Goal: Answer question/provide support: Share knowledge or assist other users

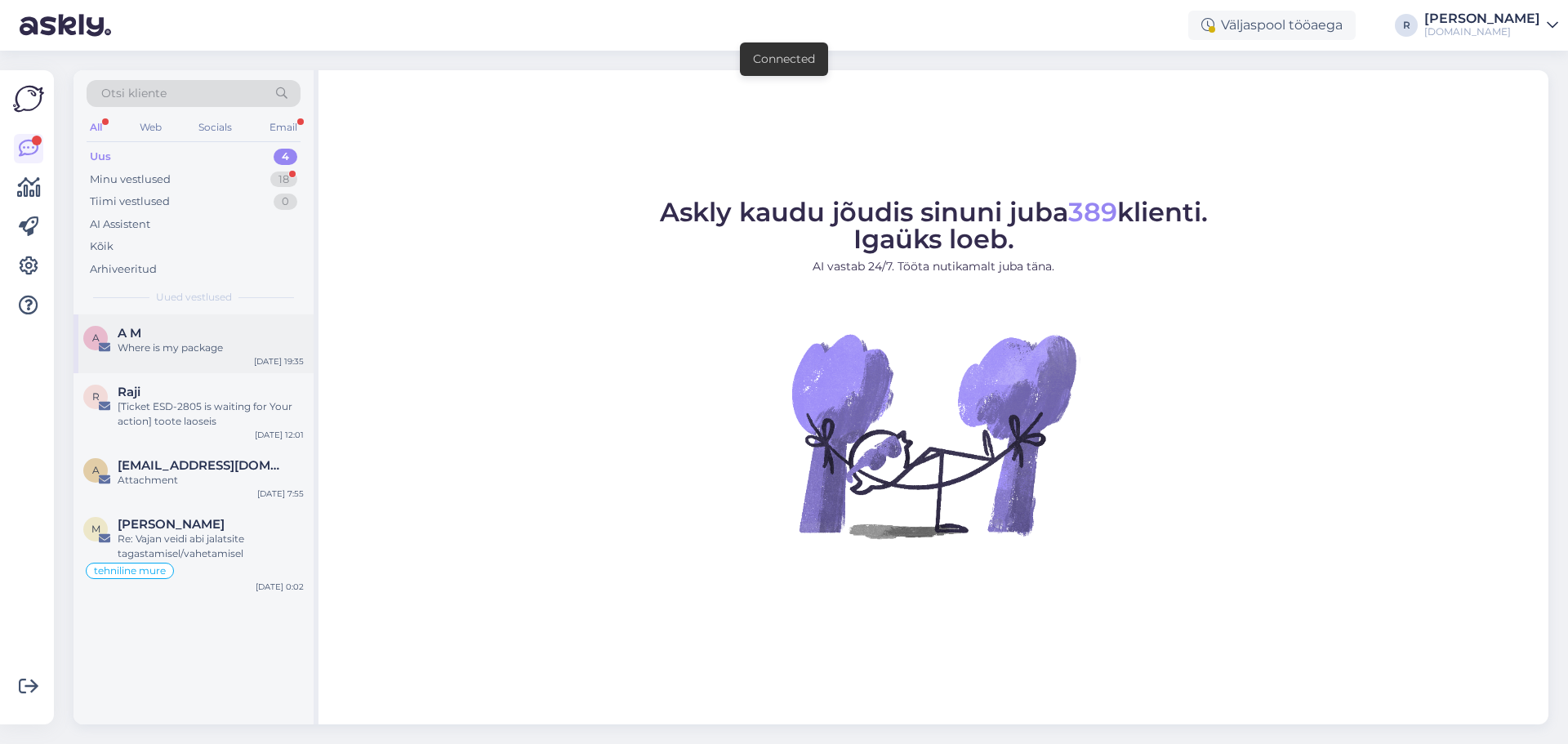
click at [193, 350] on div "Where is my package" at bounding box center [210, 348] width 186 height 15
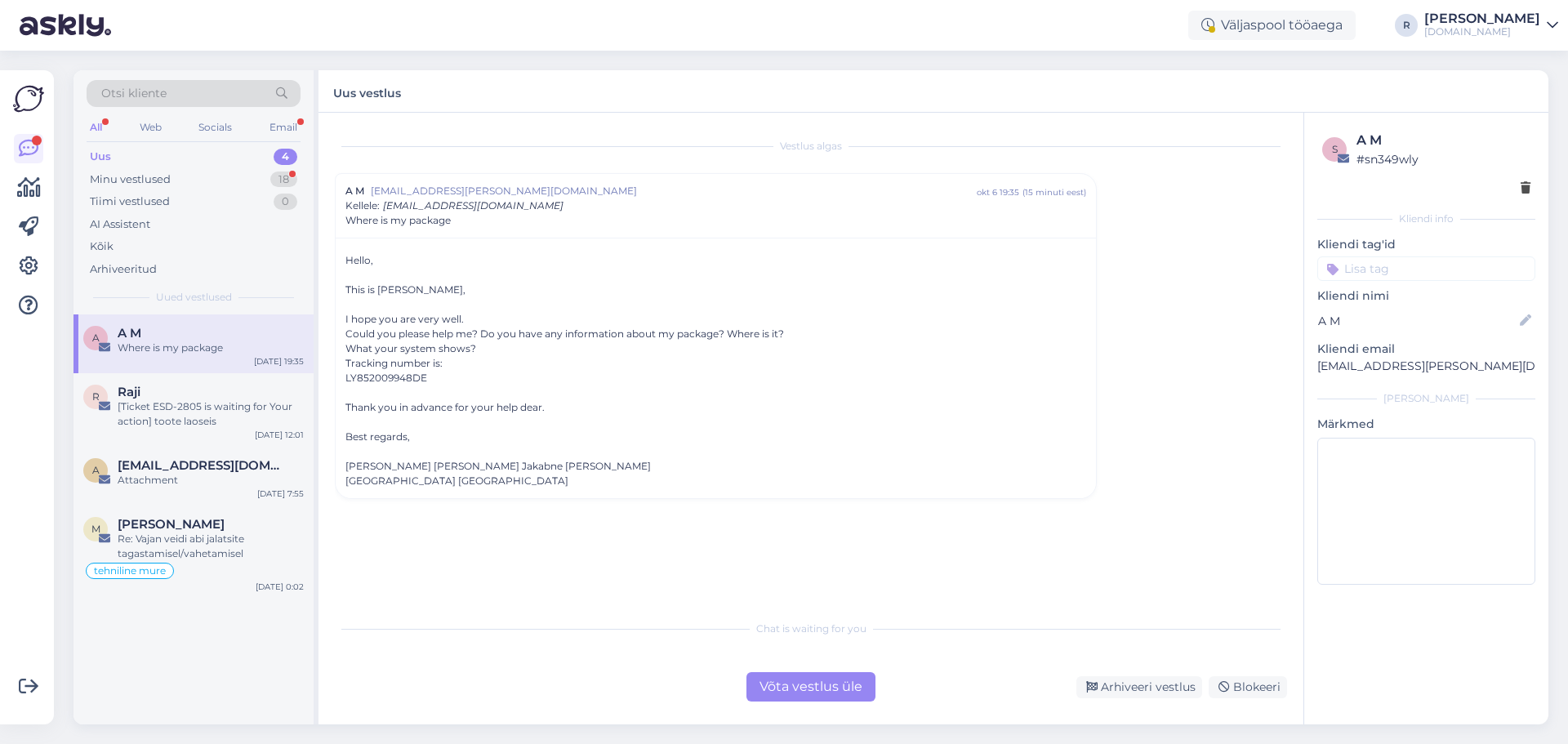
click at [392, 377] on div "LY852009948DE" at bounding box center [715, 378] width 740 height 15
copy div "LY852009948DE"
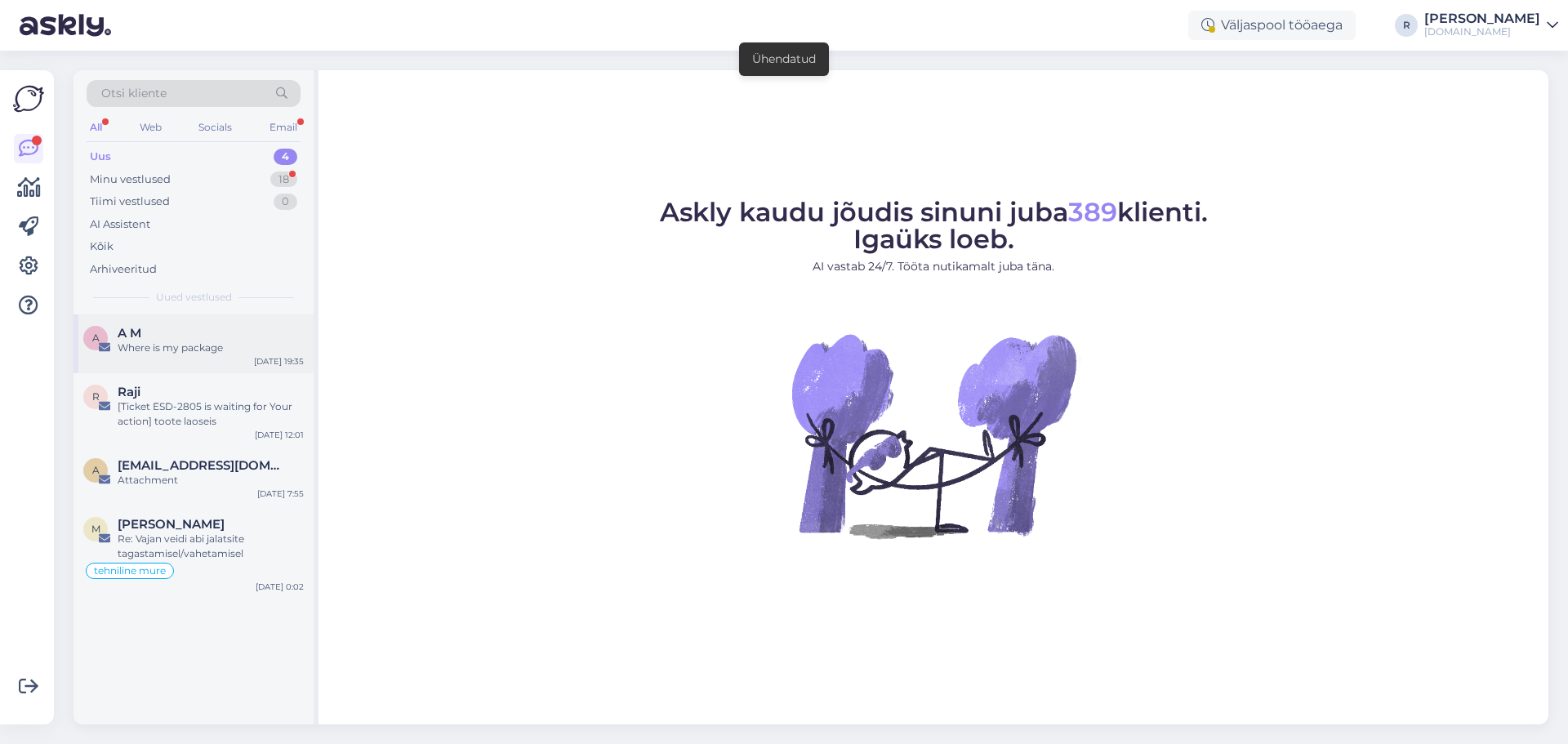
click at [171, 348] on div "Where is my package" at bounding box center [210, 348] width 186 height 15
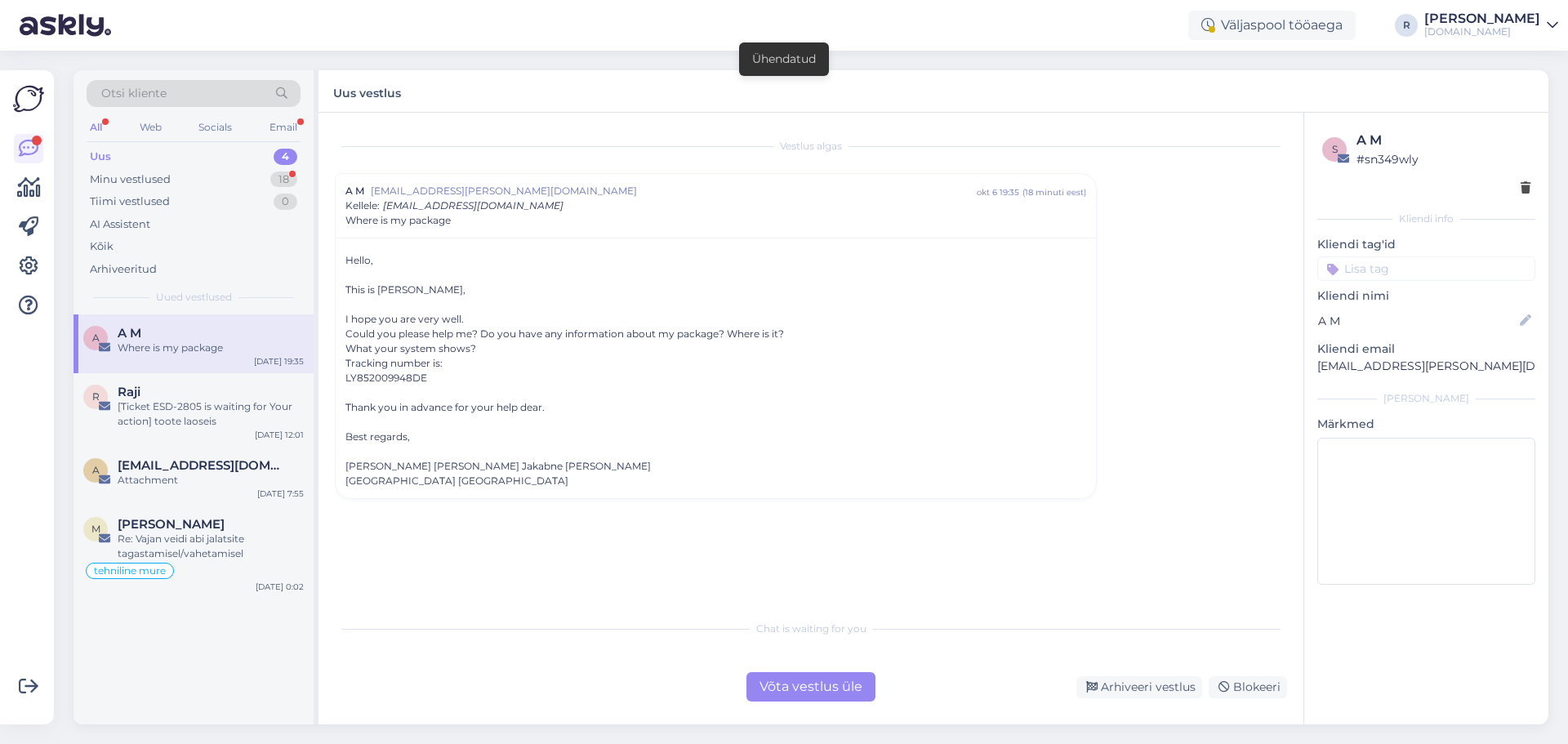
click at [827, 692] on div "Võta vestlus üle" at bounding box center [811, 686] width 129 height 29
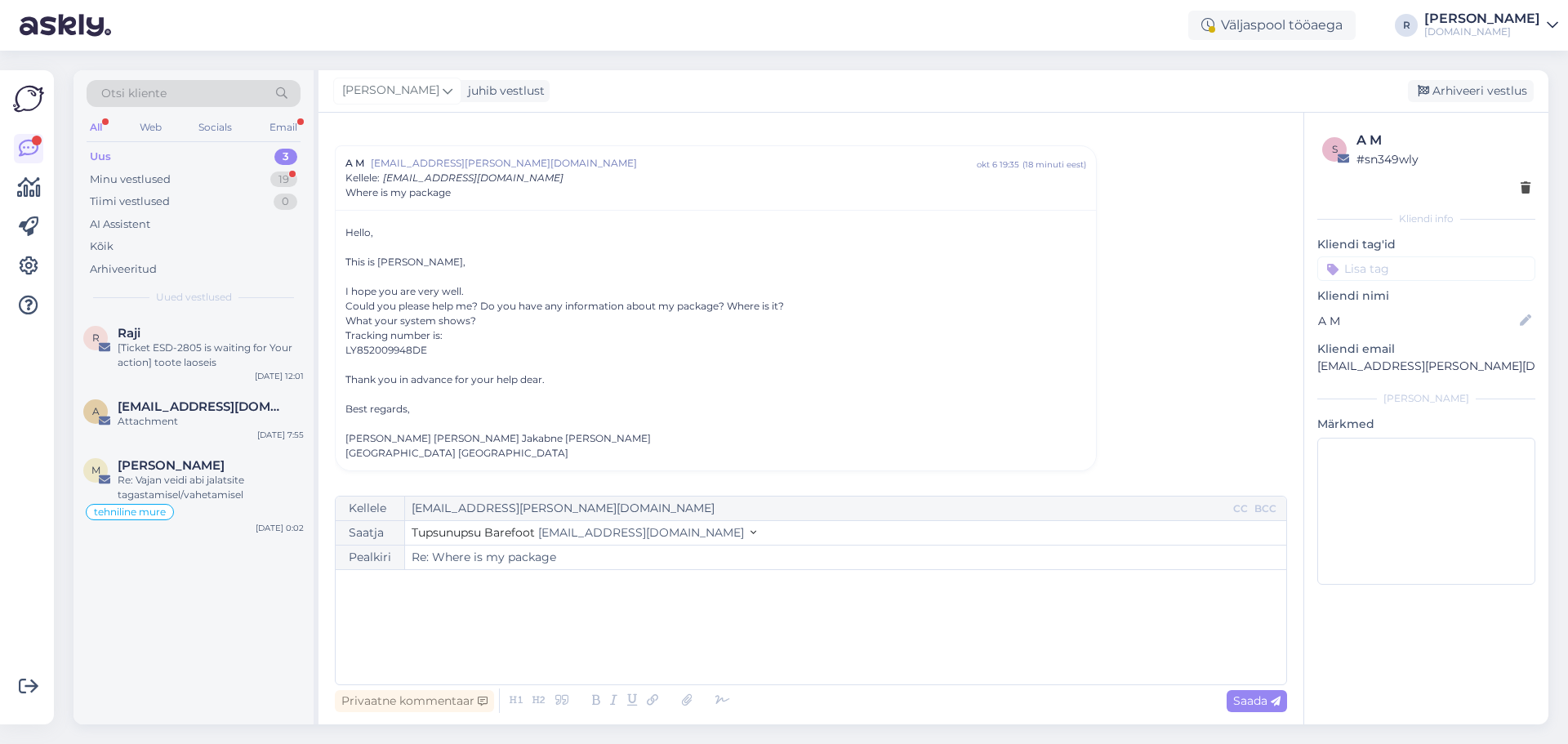
click at [447, 626] on div "﻿" at bounding box center [811, 626] width 934 height 98
click at [729, 702] on icon at bounding box center [722, 700] width 25 height 23
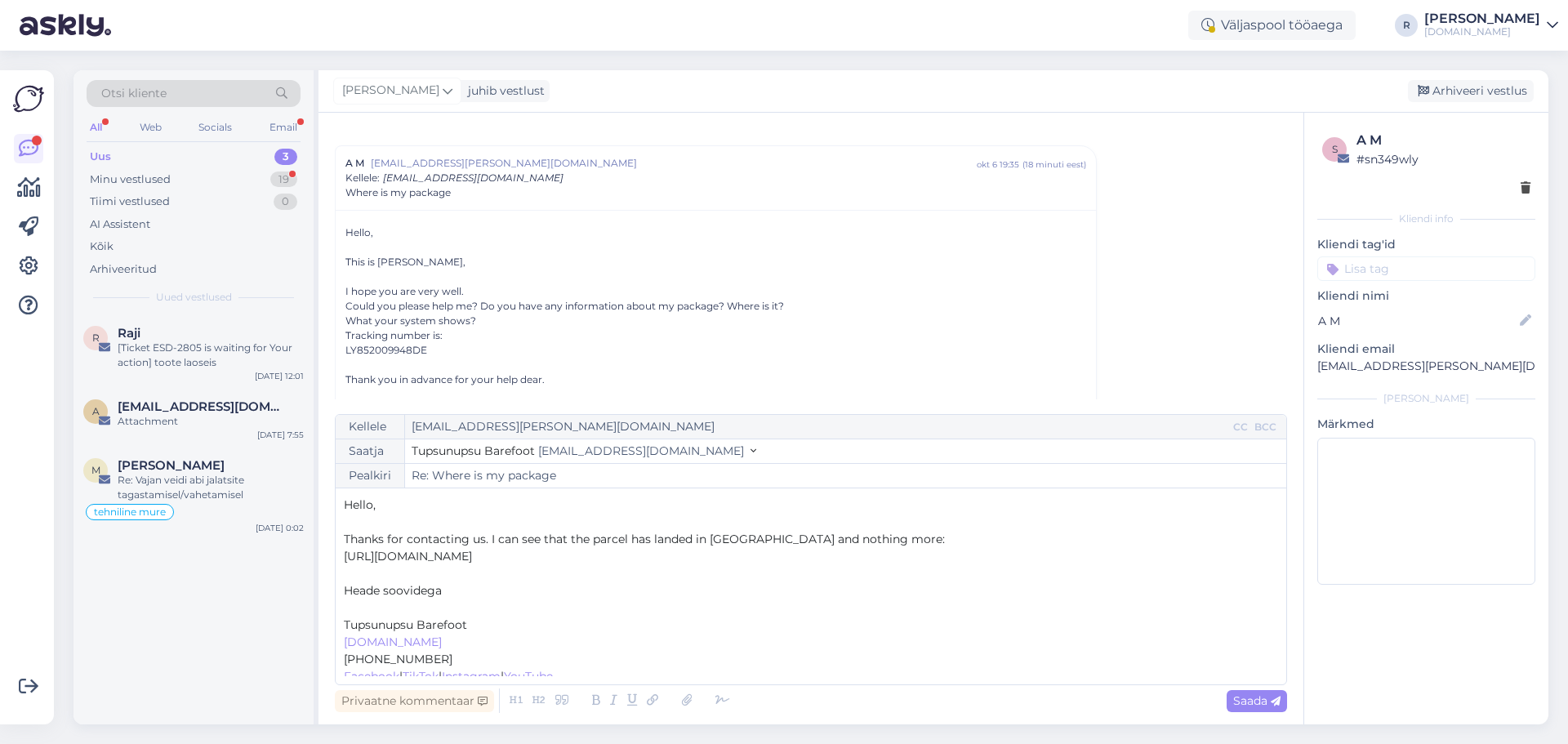
click at [381, 606] on p "﻿" at bounding box center [811, 608] width 934 height 17
click at [656, 558] on p "[URL][DOMAIN_NAME]" at bounding box center [811, 556] width 934 height 17
drag, startPoint x: 520, startPoint y: 559, endPoint x: 616, endPoint y: 562, distance: 96.0
click at [616, 562] on p "[URL][DOMAIN_NAME]" at bounding box center [811, 556] width 934 height 17
copy span "LY852009948DE"
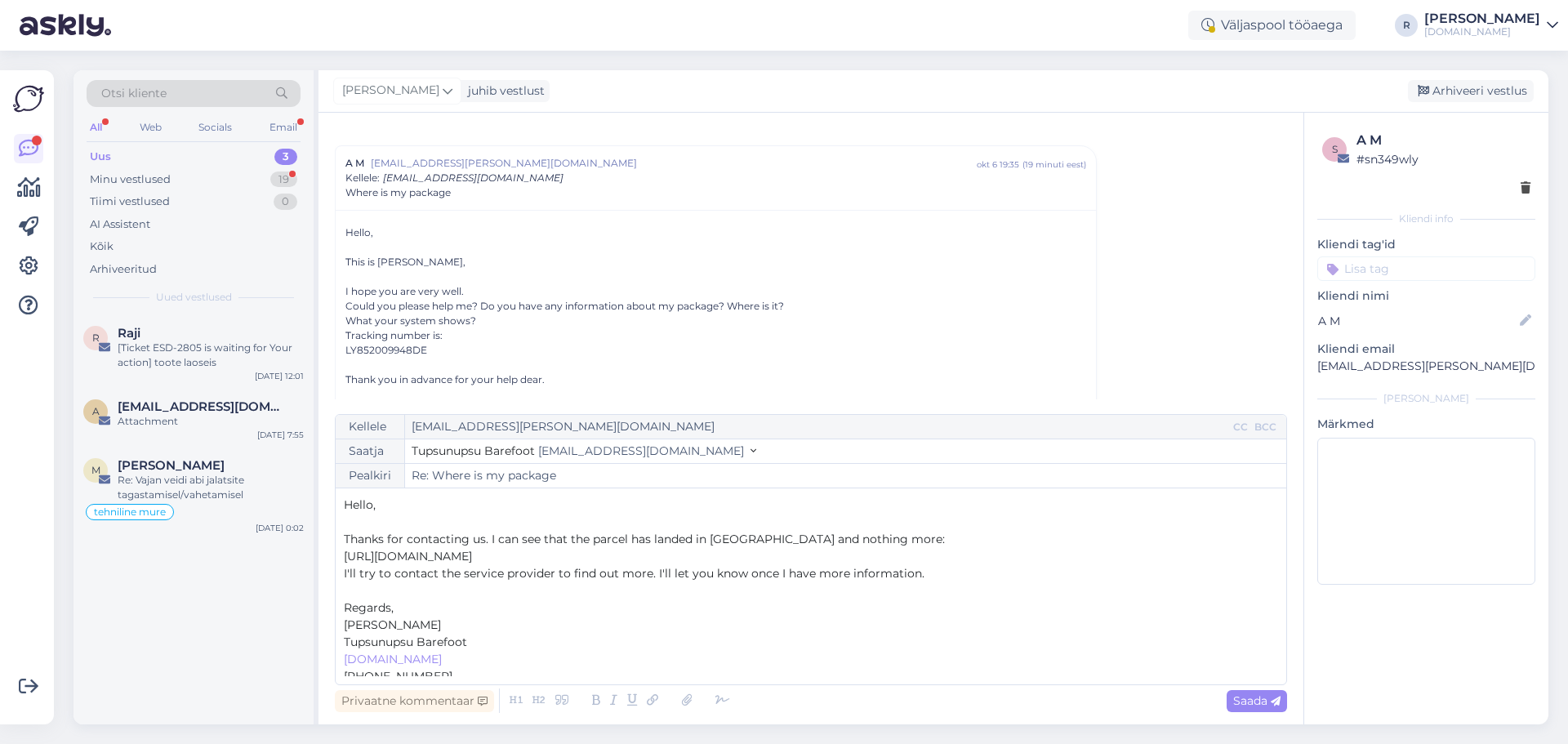
click at [969, 572] on p "I'll try to contact the service provider to find out more. I'll let you know on…" at bounding box center [811, 573] width 934 height 17
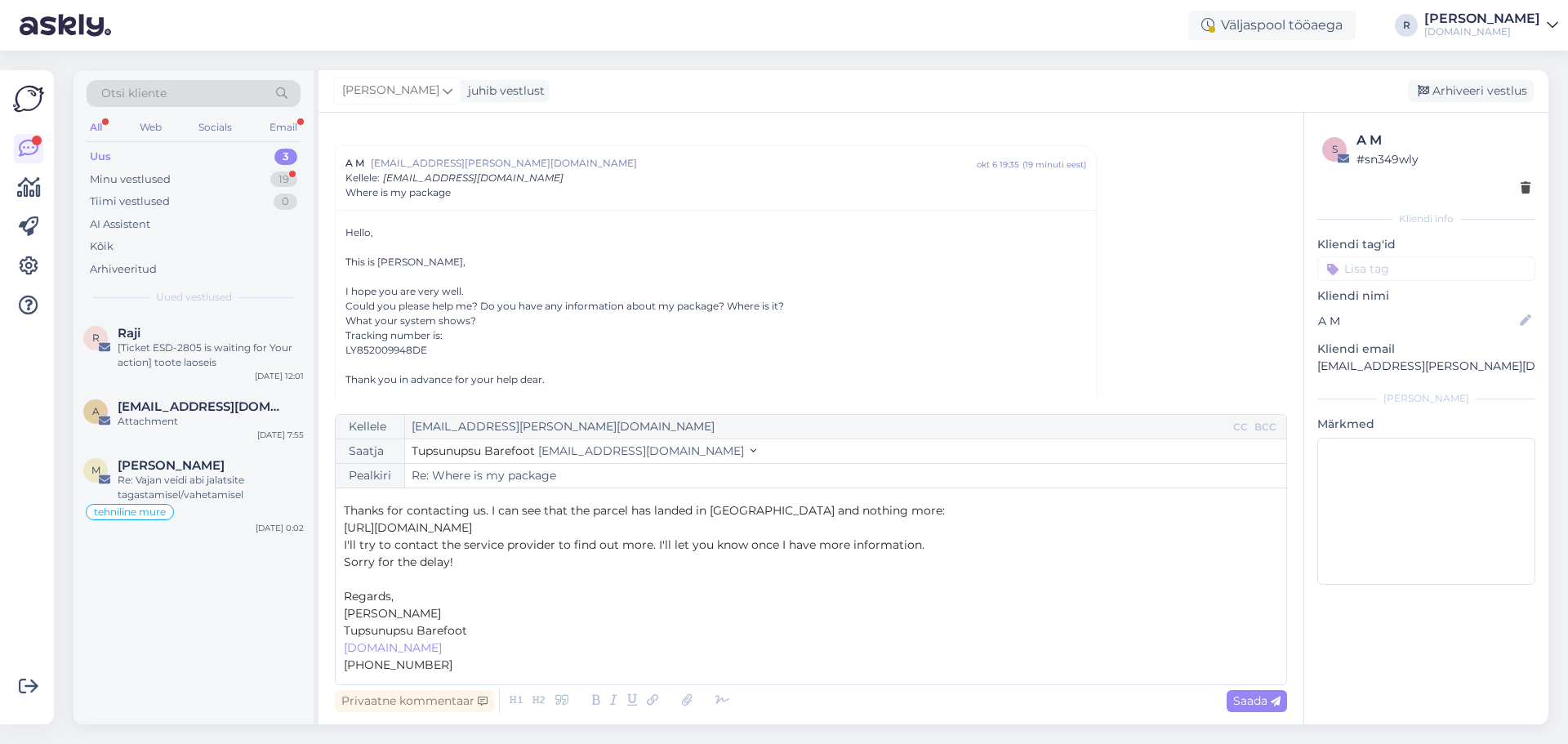
scroll to position [44, 0]
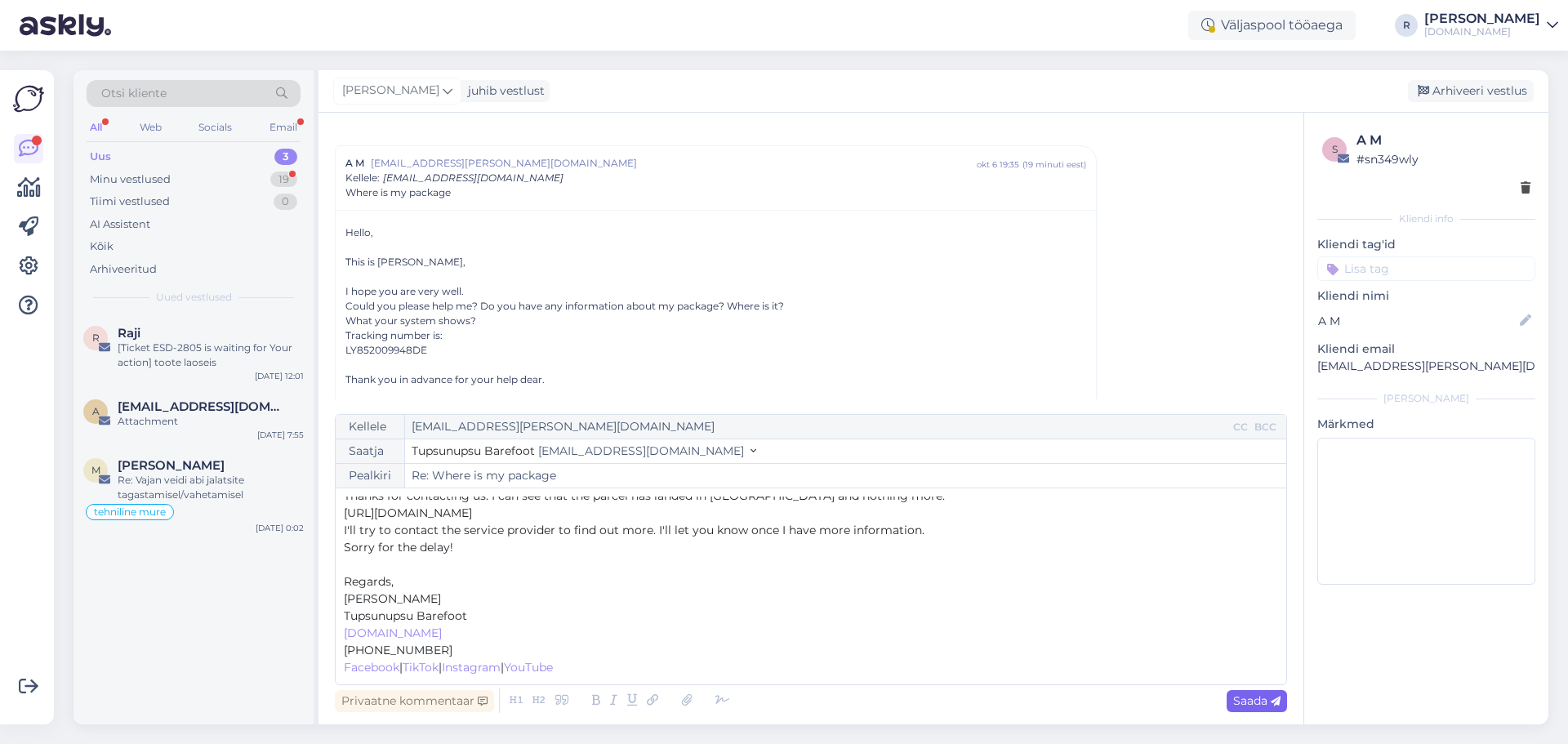
click at [1262, 692] on div "Saada" at bounding box center [1257, 700] width 61 height 22
type input "Re: Where is my package"
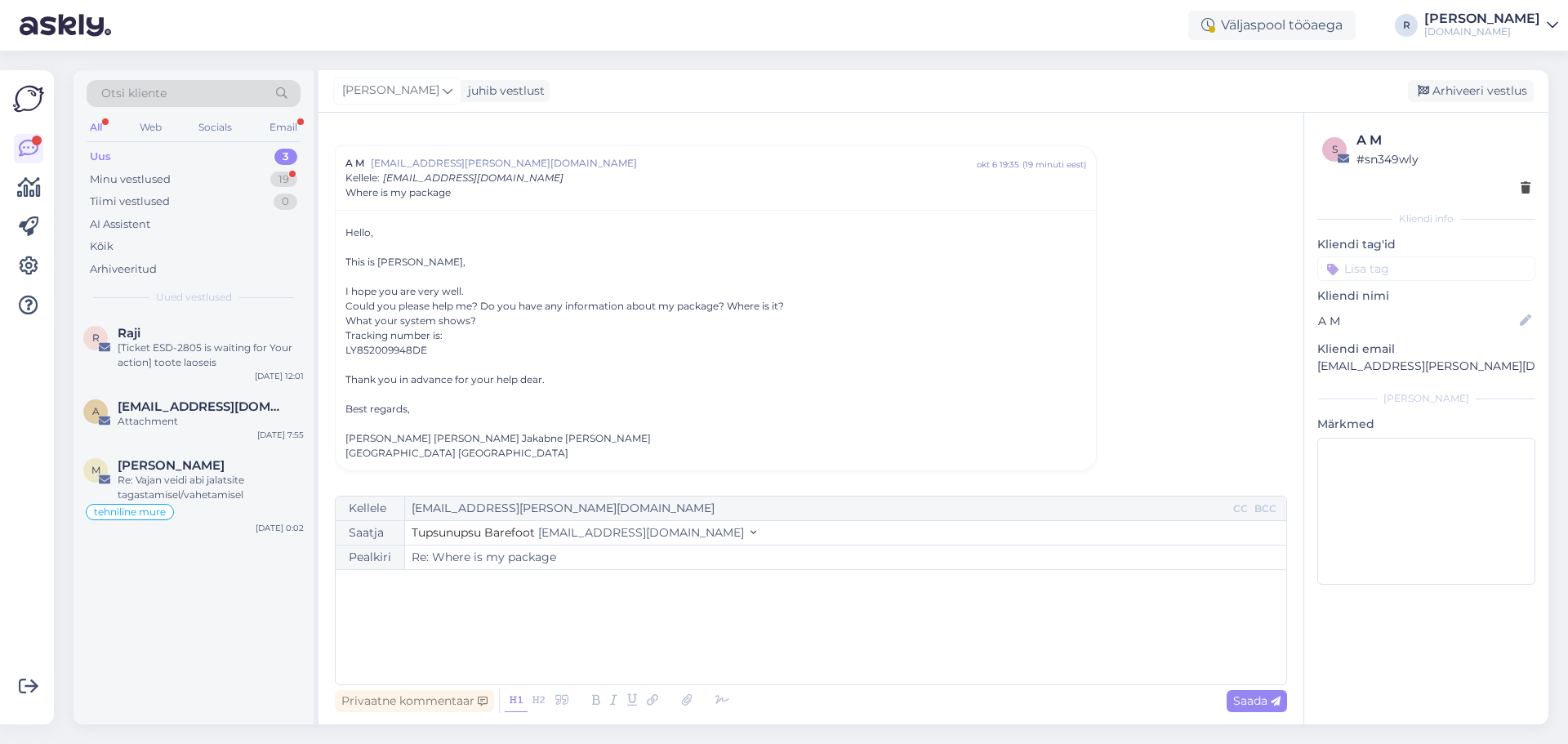
scroll to position [155, 0]
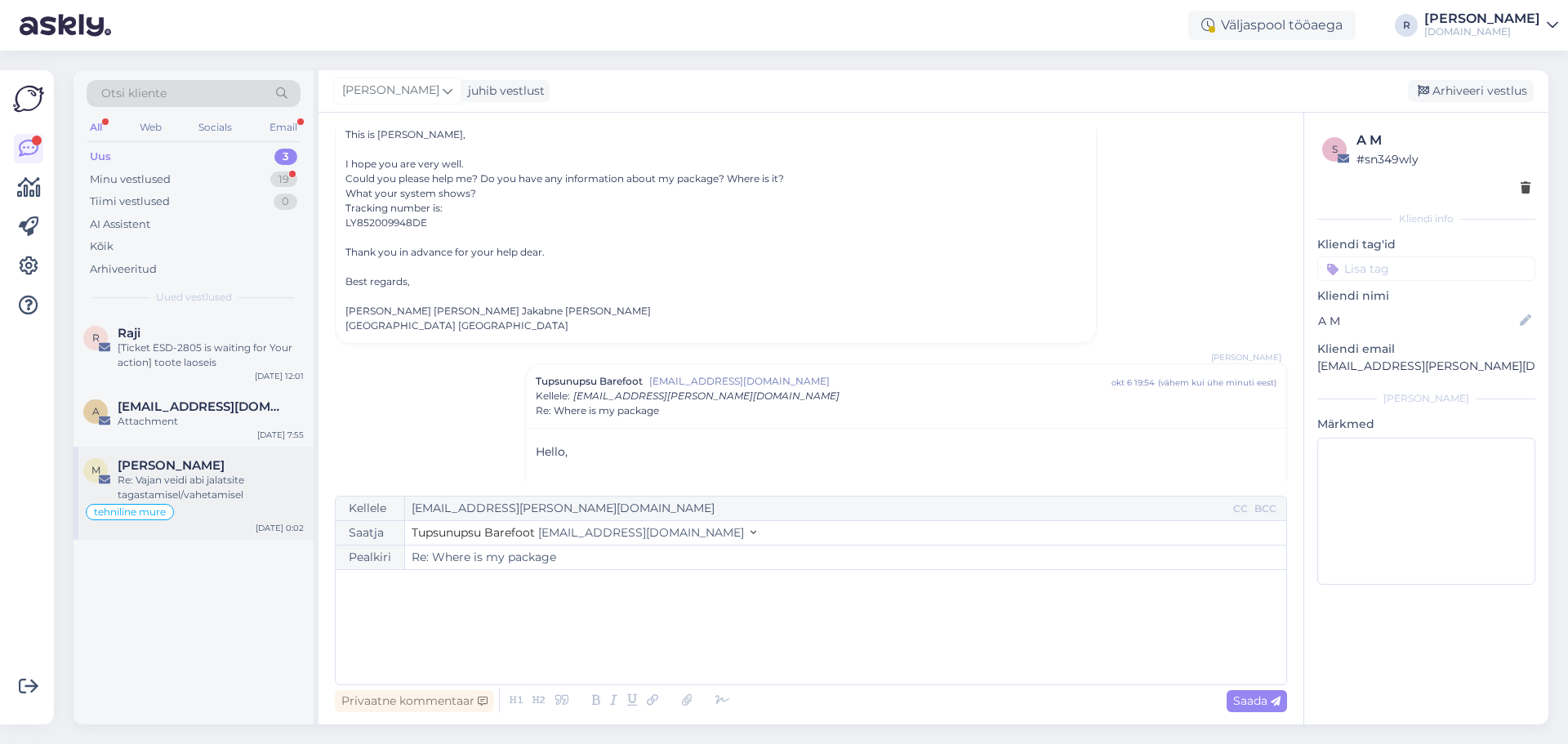
click at [200, 486] on div "Re: Vajan veidi abi jalatsite tagastamisel/vahetamisel" at bounding box center [210, 487] width 186 height 29
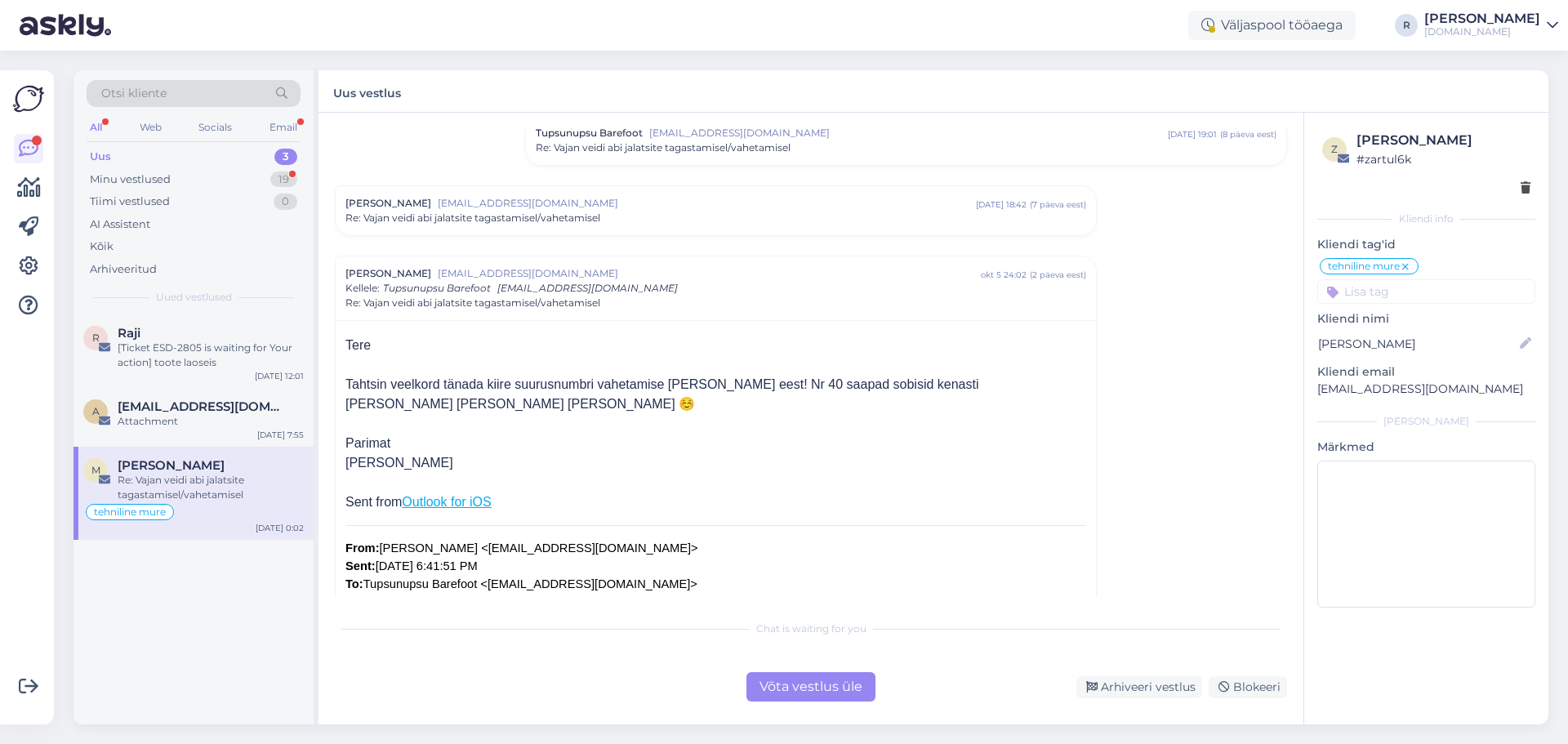
scroll to position [0, 0]
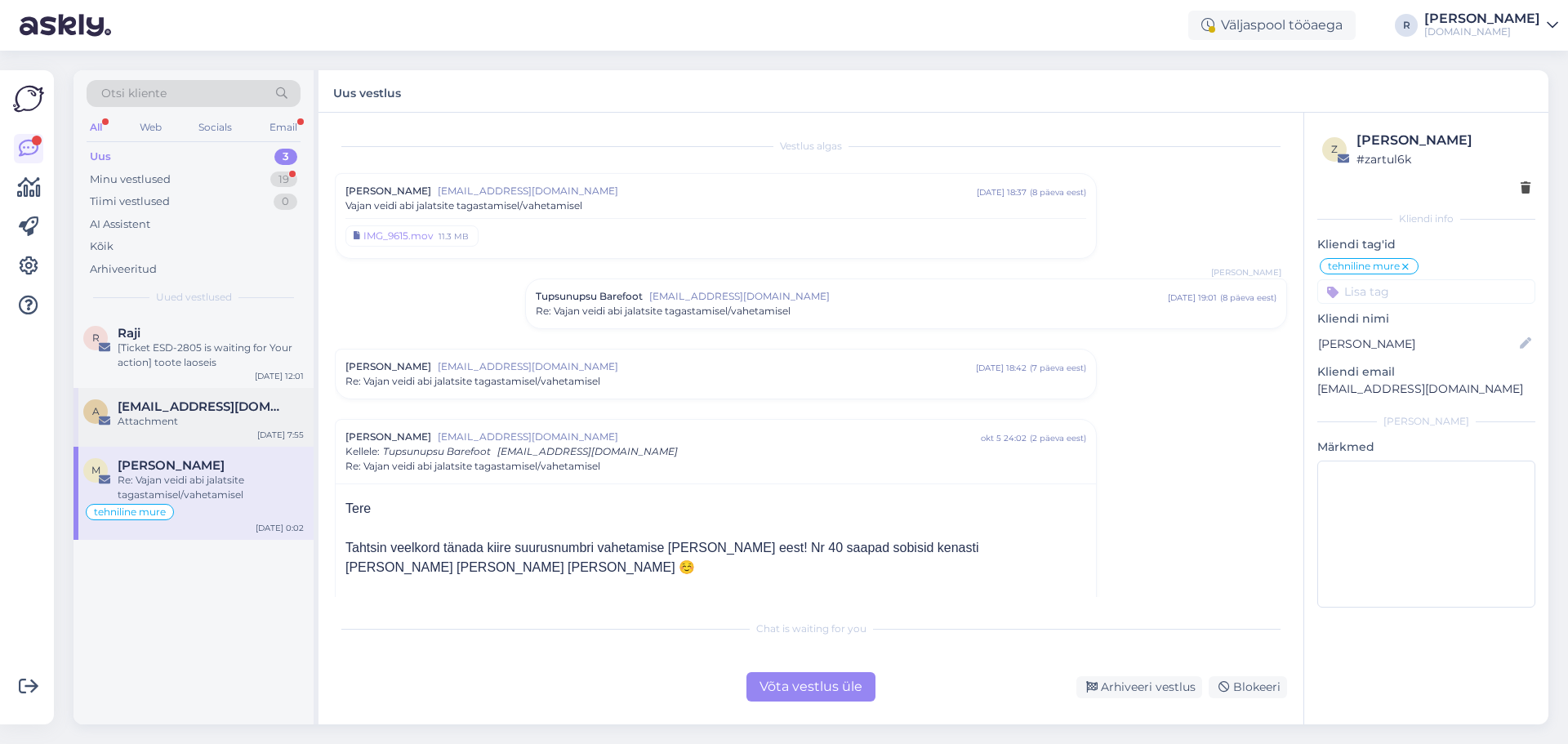
click at [203, 409] on span "[EMAIL_ADDRESS][DOMAIN_NAME]" at bounding box center [202, 407] width 170 height 15
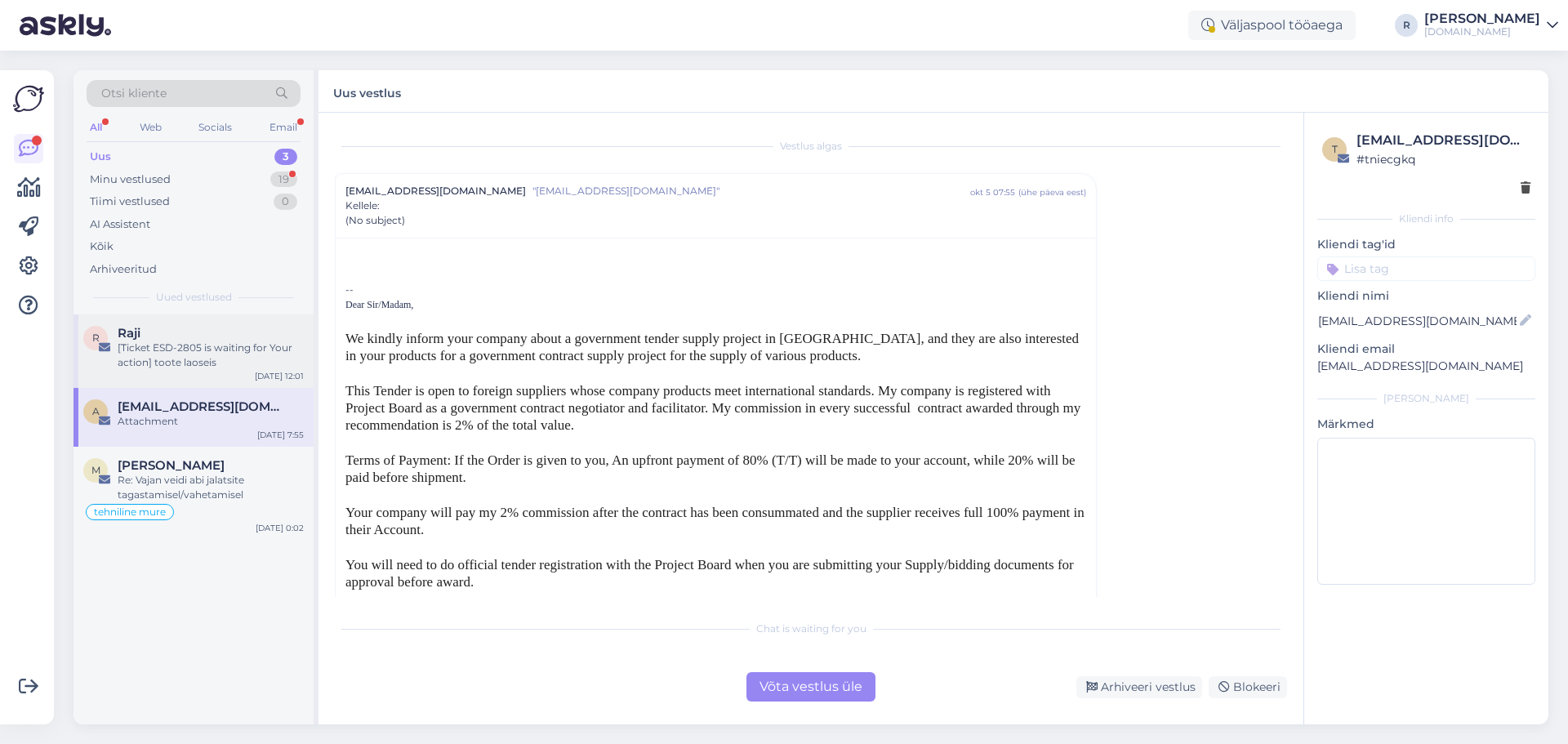
click at [191, 349] on div "[Ticket ESD-2805 is waiting for Your action] toote laoseis" at bounding box center [210, 354] width 186 height 29
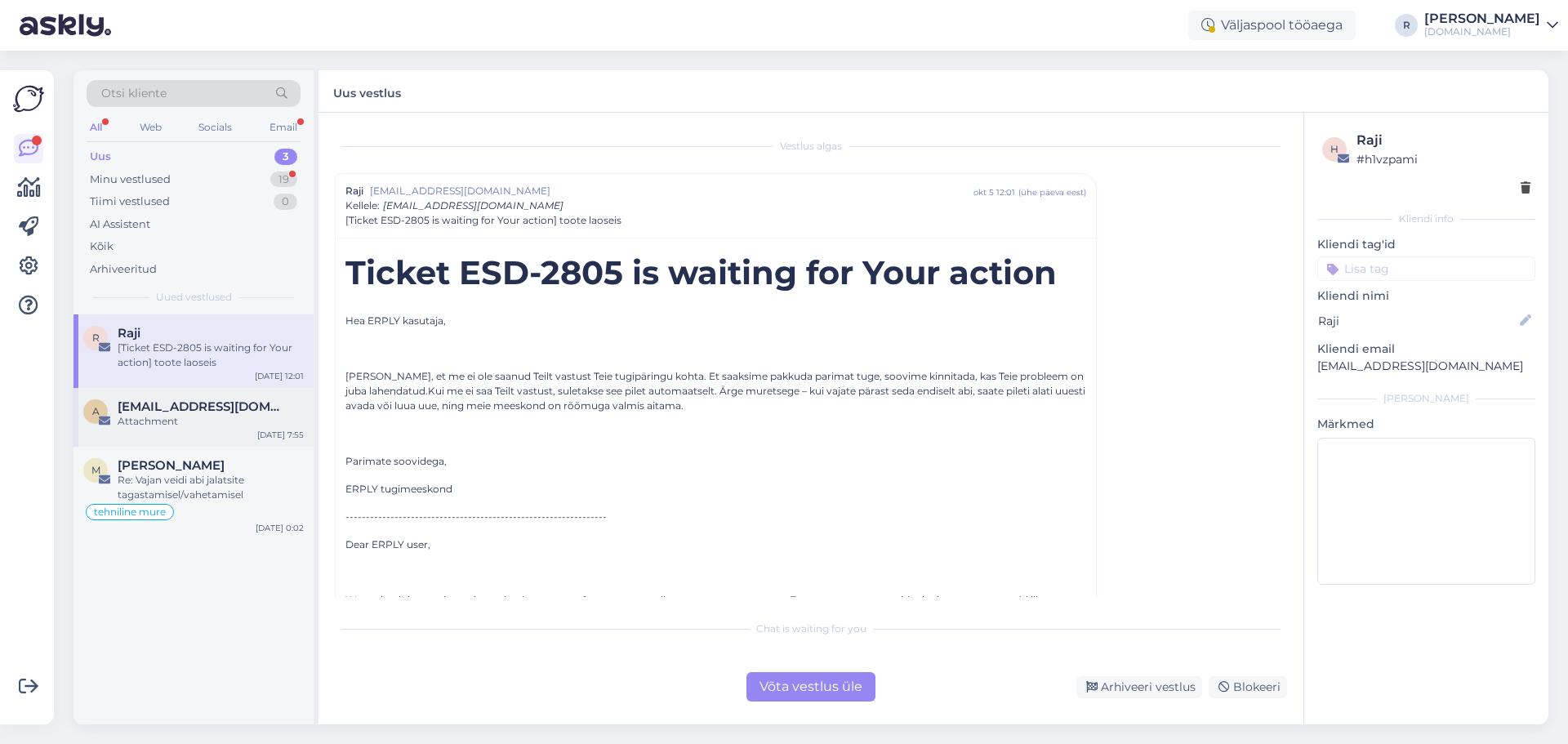
click at [193, 416] on div "Attachment" at bounding box center [210, 422] width 186 height 15
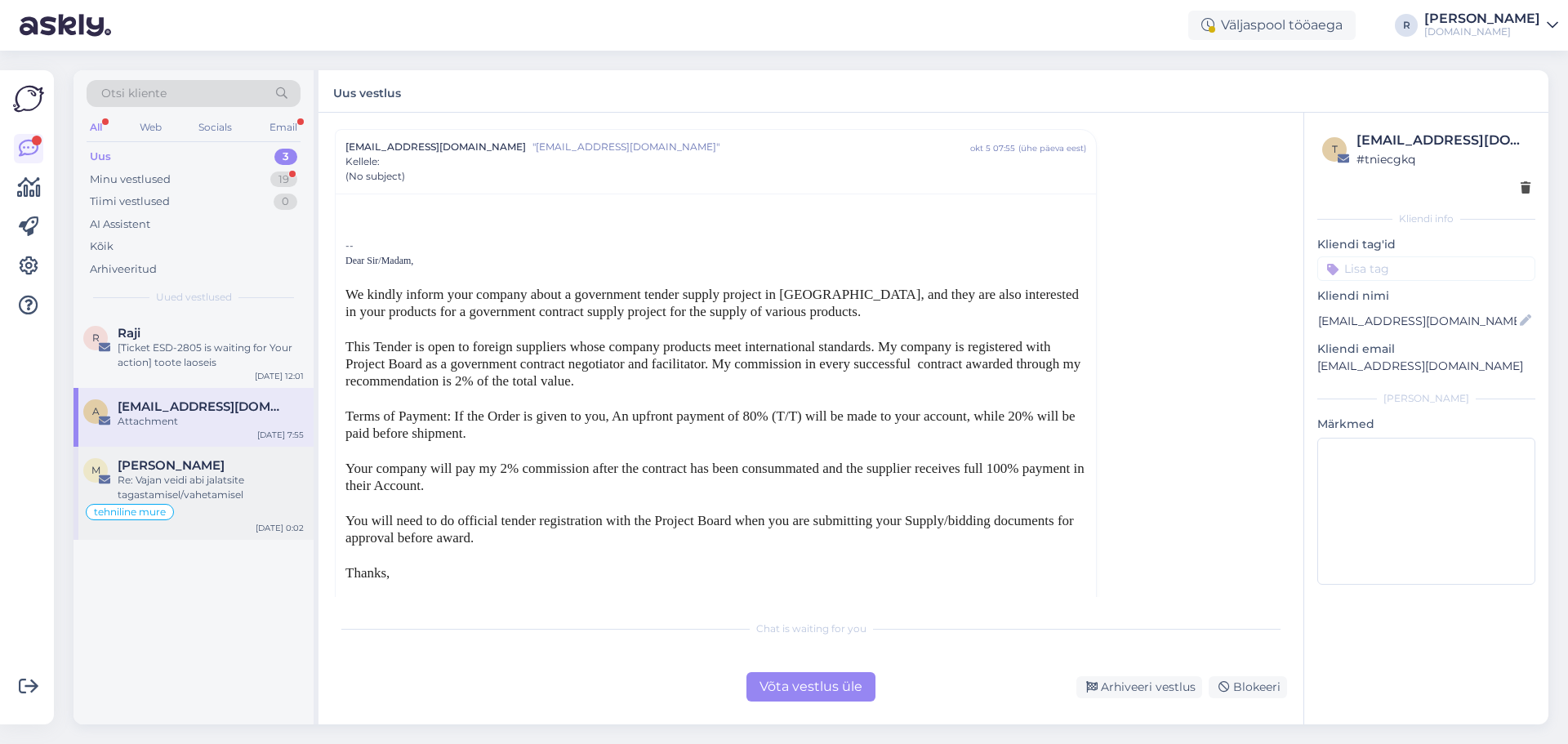
click at [227, 481] on div "Re: Vajan veidi abi jalatsite tagastamisel/vahetamisel" at bounding box center [210, 487] width 186 height 29
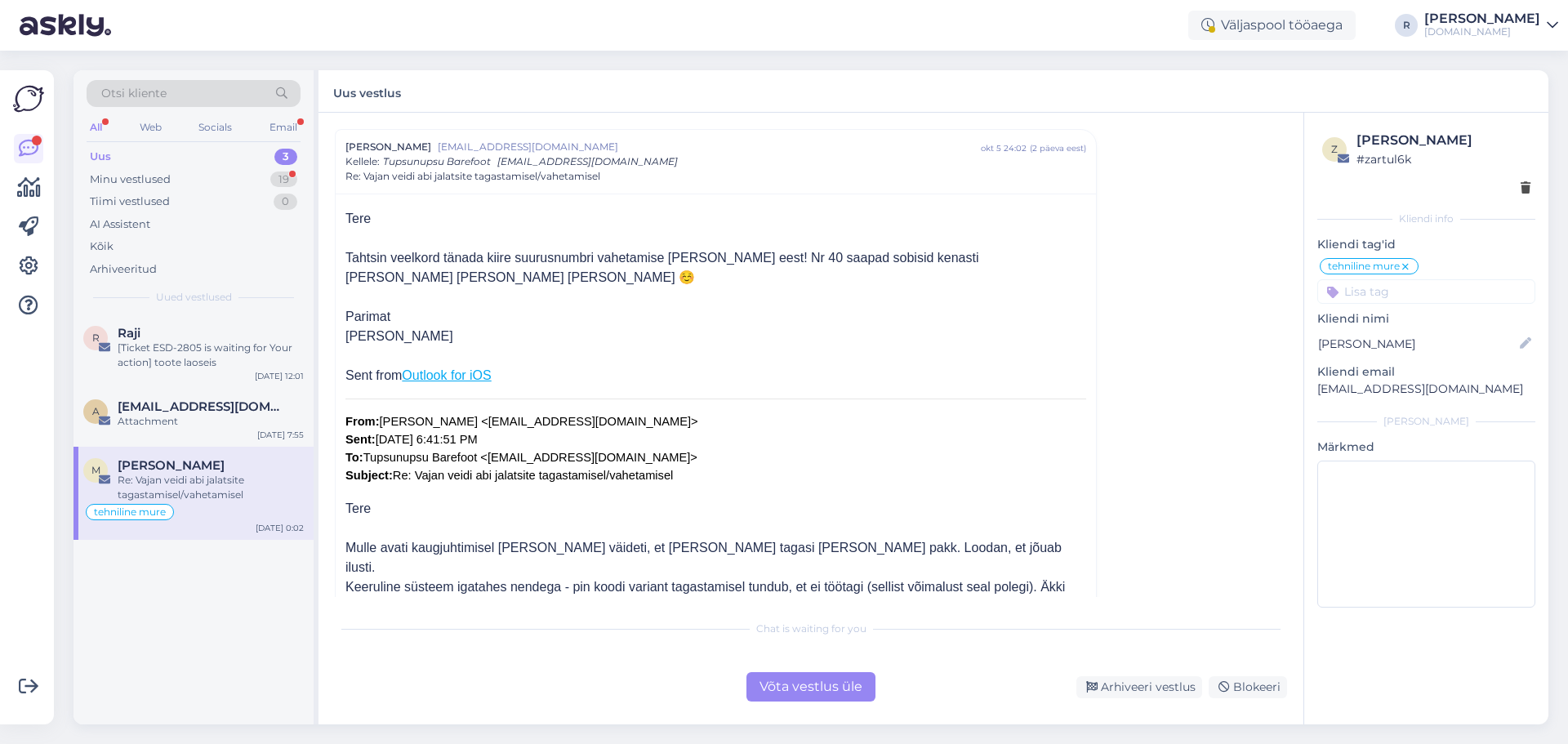
click at [807, 680] on div "Võta vestlus üle" at bounding box center [811, 686] width 129 height 29
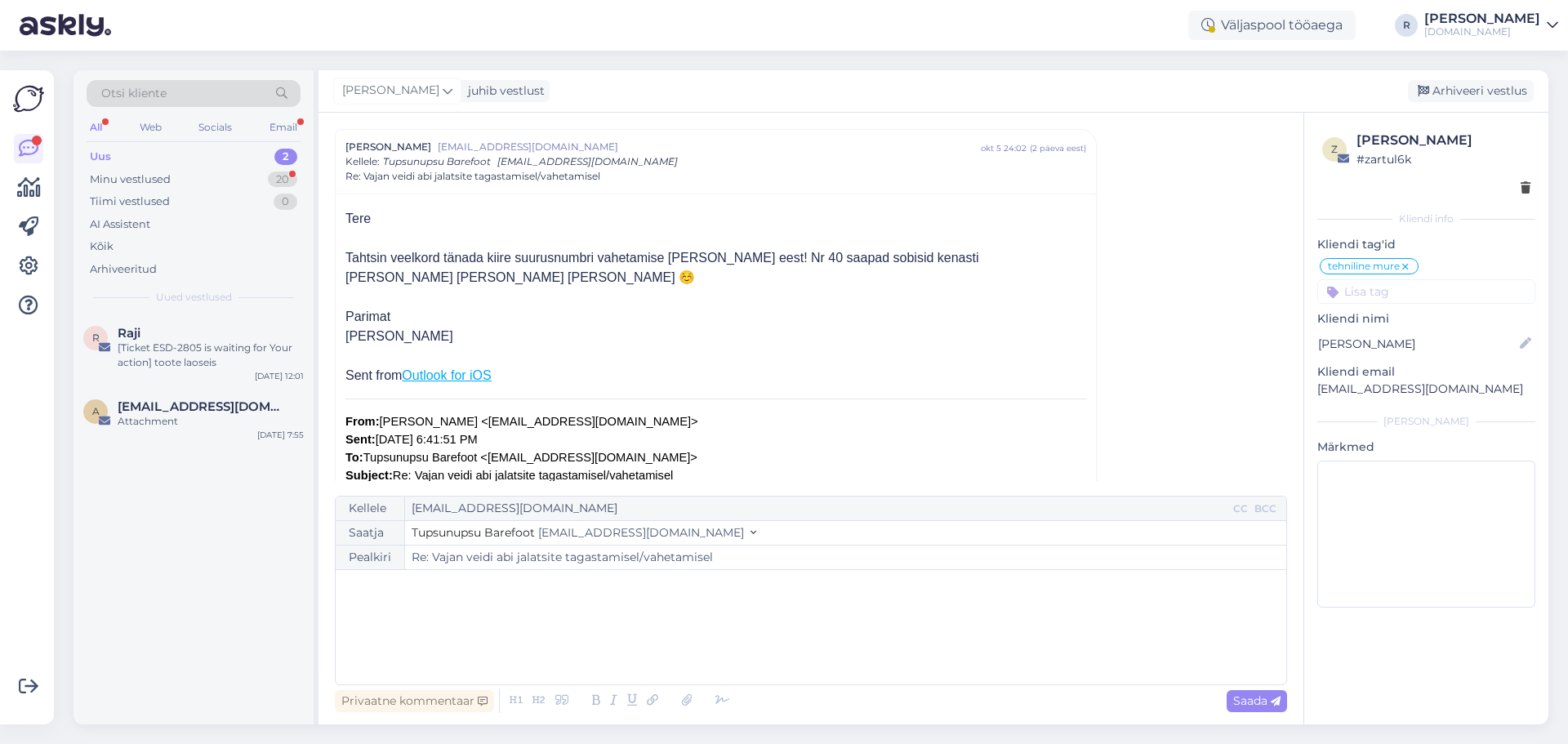
click at [409, 603] on div "﻿" at bounding box center [811, 626] width 934 height 98
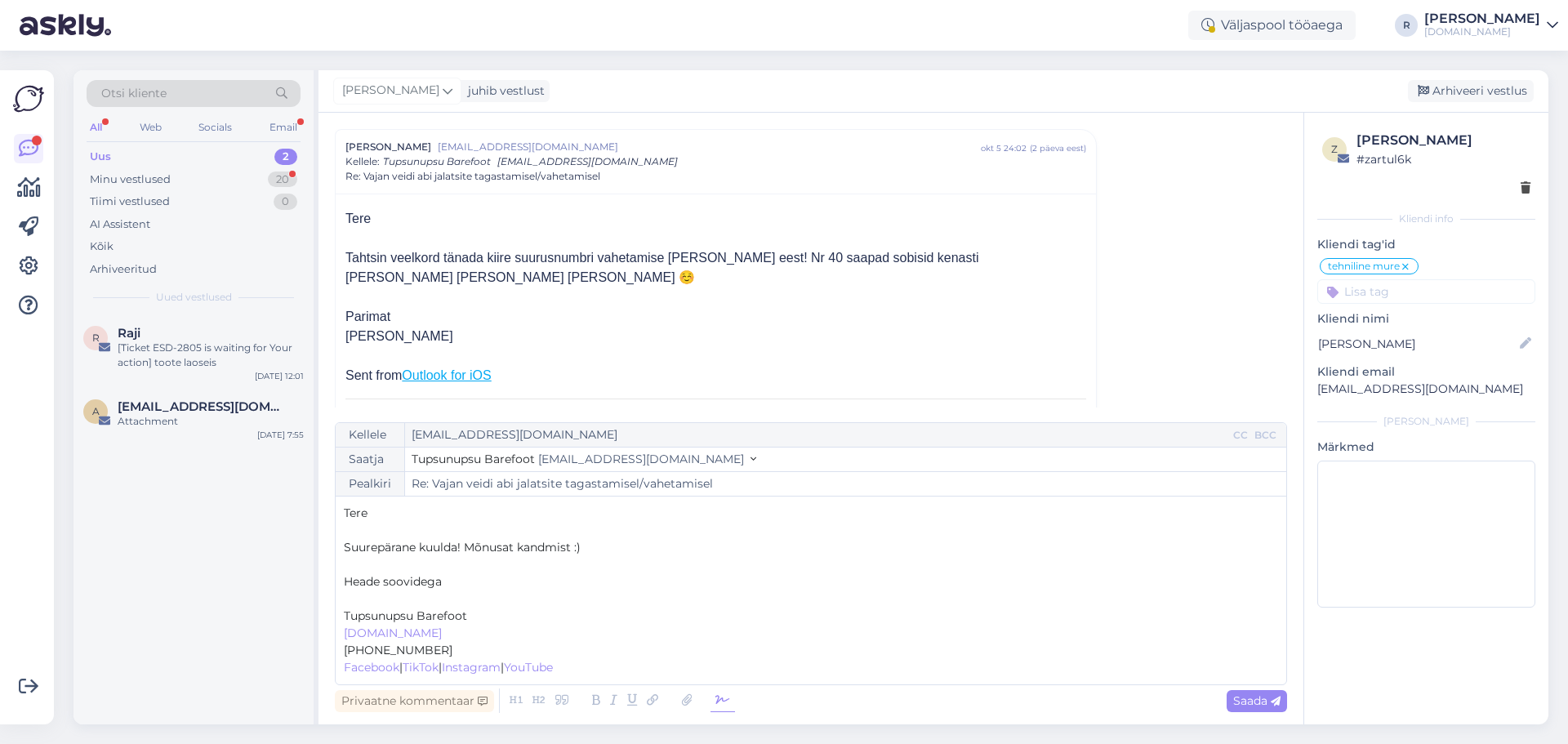
click at [728, 705] on icon at bounding box center [722, 700] width 25 height 23
click at [397, 608] on span "Tupsunupsu Barefoot" at bounding box center [406, 616] width 123 height 15
click at [375, 595] on p "﻿" at bounding box center [811, 599] width 934 height 17
click at [1262, 701] on span "Saada" at bounding box center [1256, 700] width 47 height 15
type input "Re: Vajan veidi abi jalatsite tagastamisel/vahetamisel"
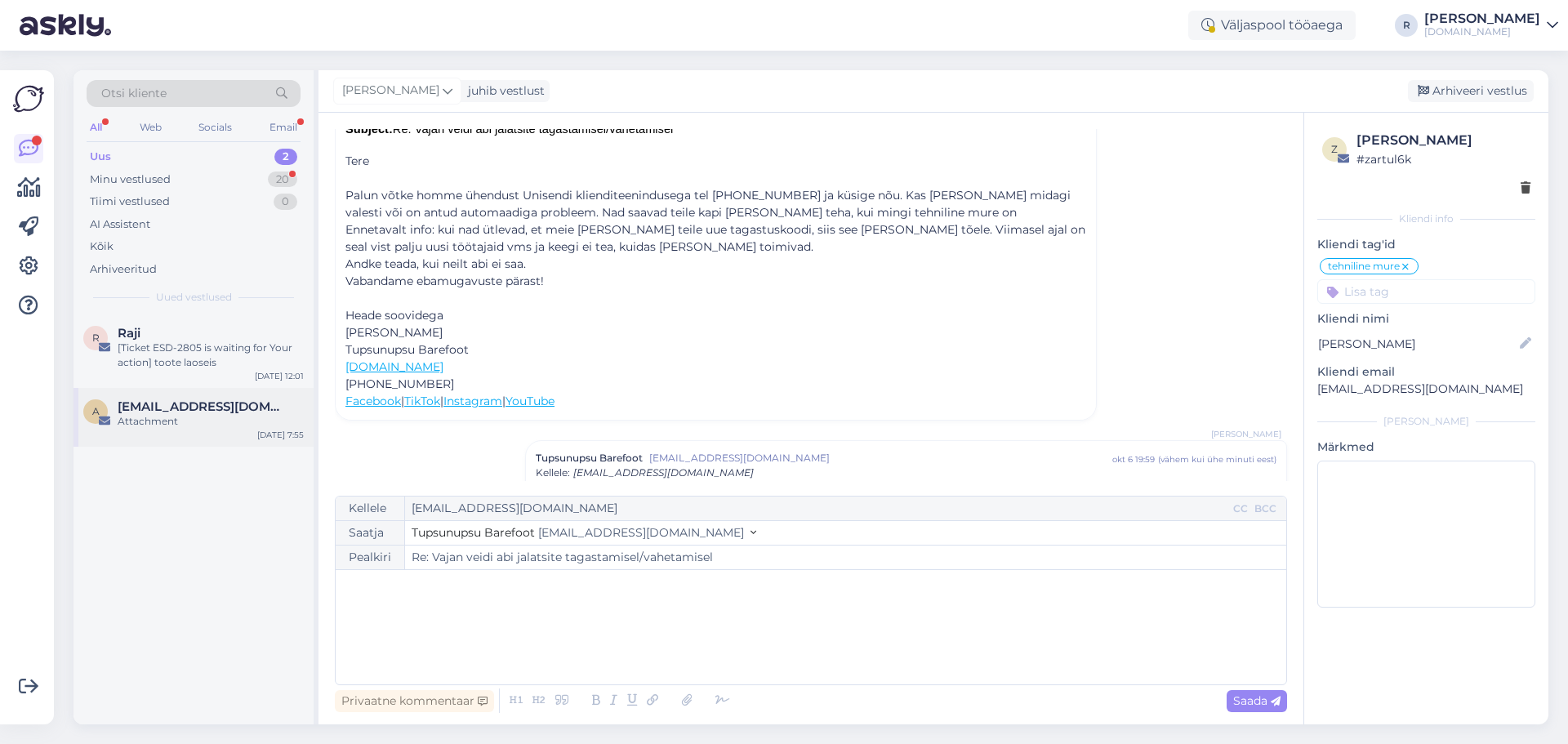
click at [232, 414] on div "Attachment" at bounding box center [210, 422] width 186 height 15
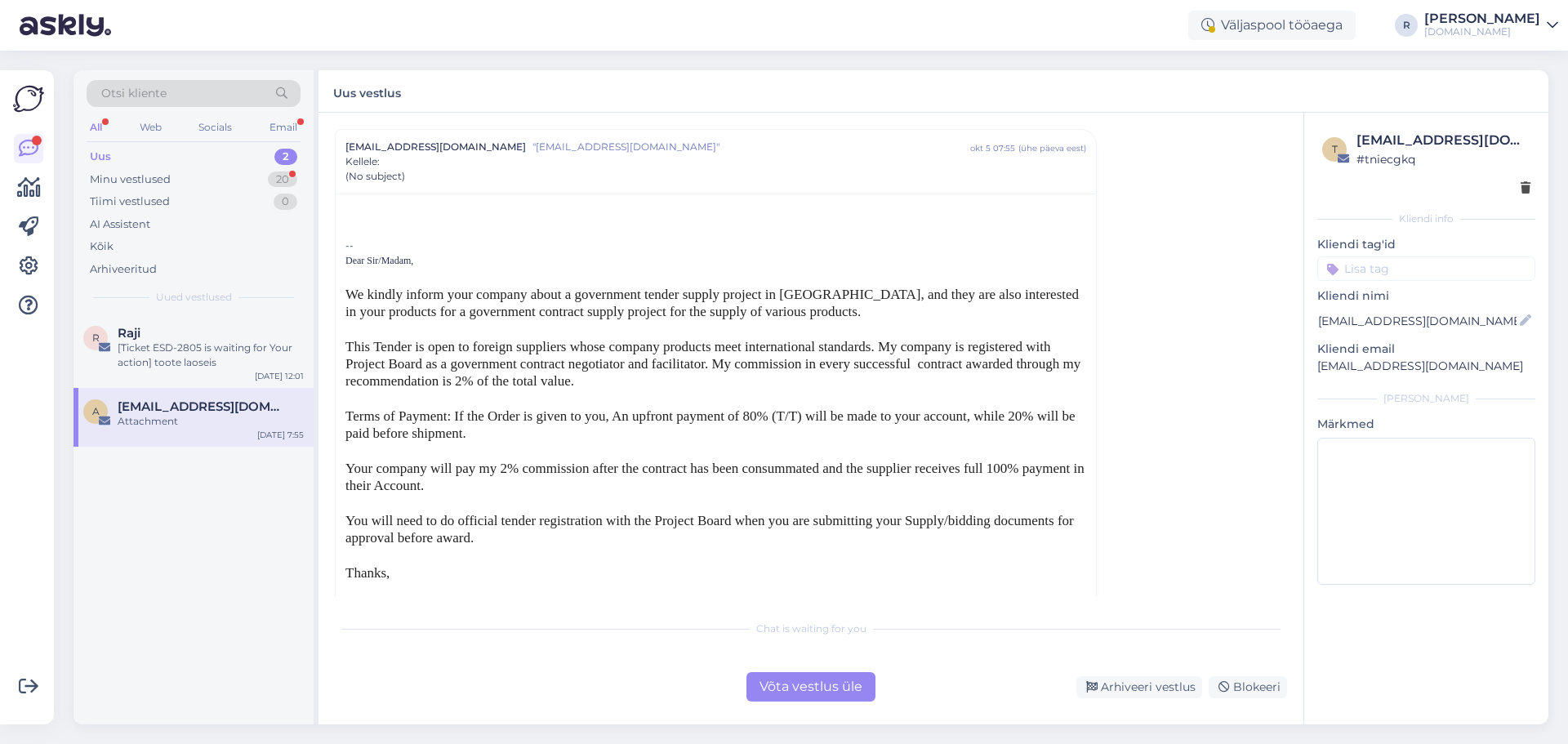
click at [1517, 188] on div at bounding box center [1426, 188] width 209 height 17
click at [1527, 184] on icon at bounding box center [1525, 189] width 9 height 11
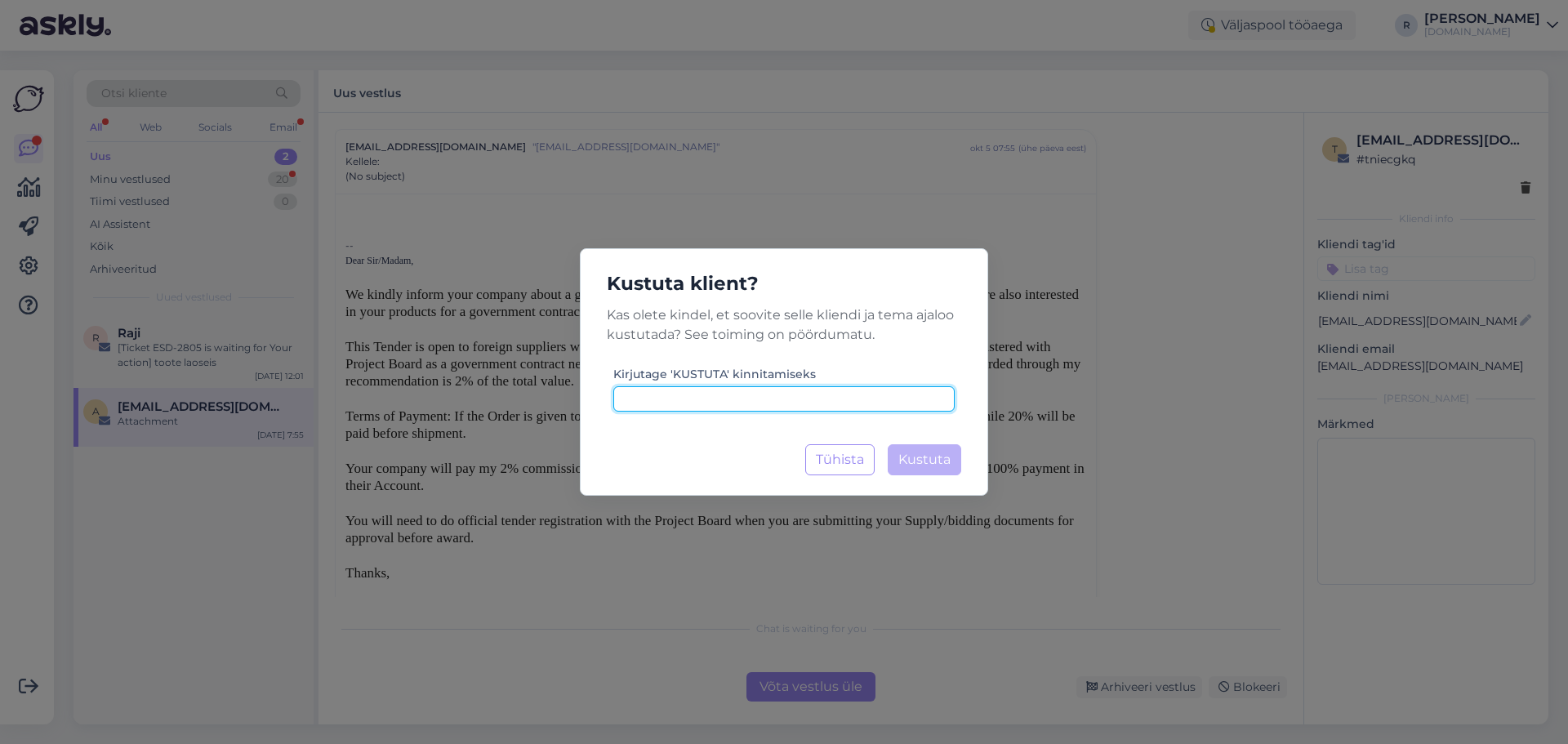
click at [843, 397] on input at bounding box center [784, 398] width 341 height 26
type input "kustuta"
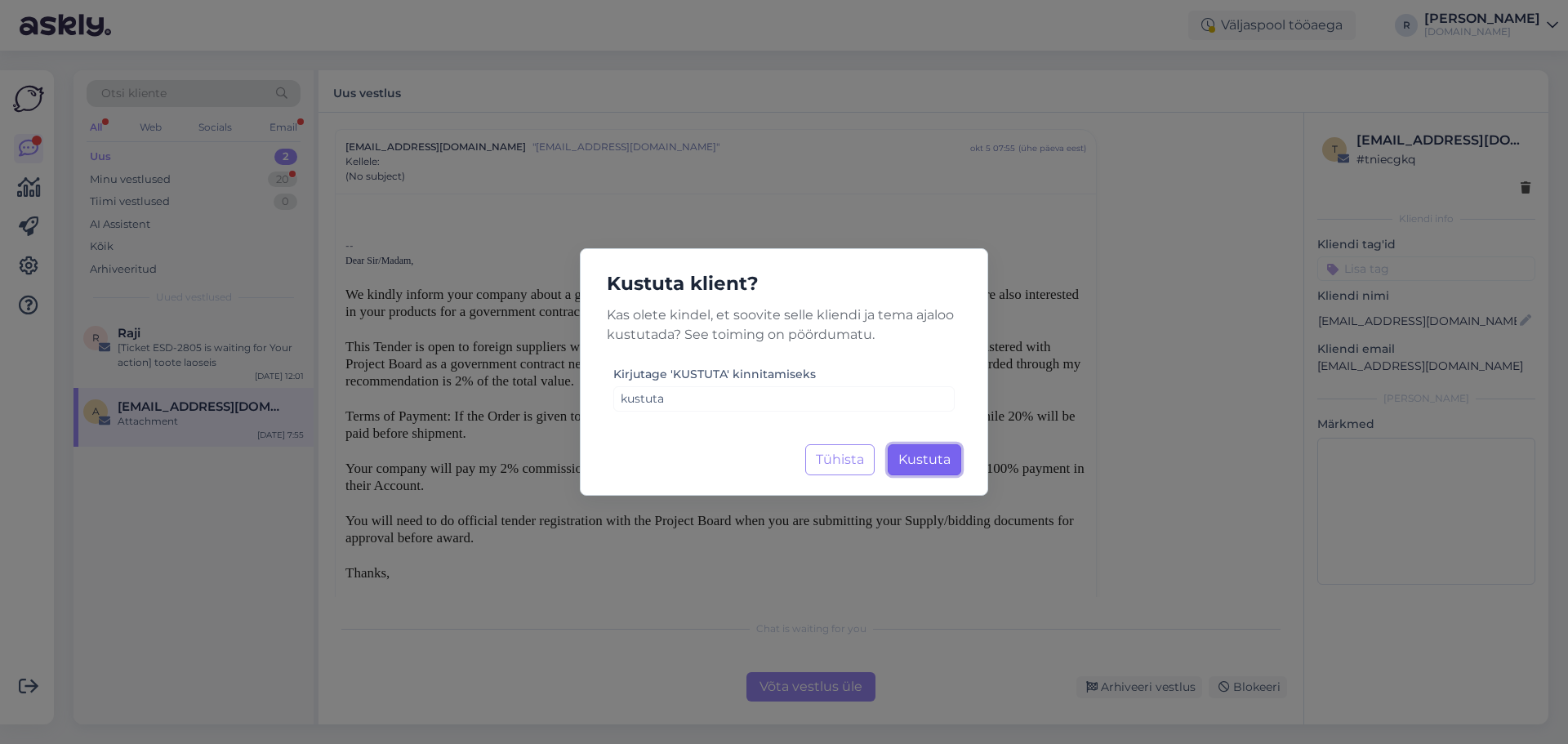
click at [940, 450] on button "Kustuta Laadimine..." at bounding box center [924, 460] width 74 height 31
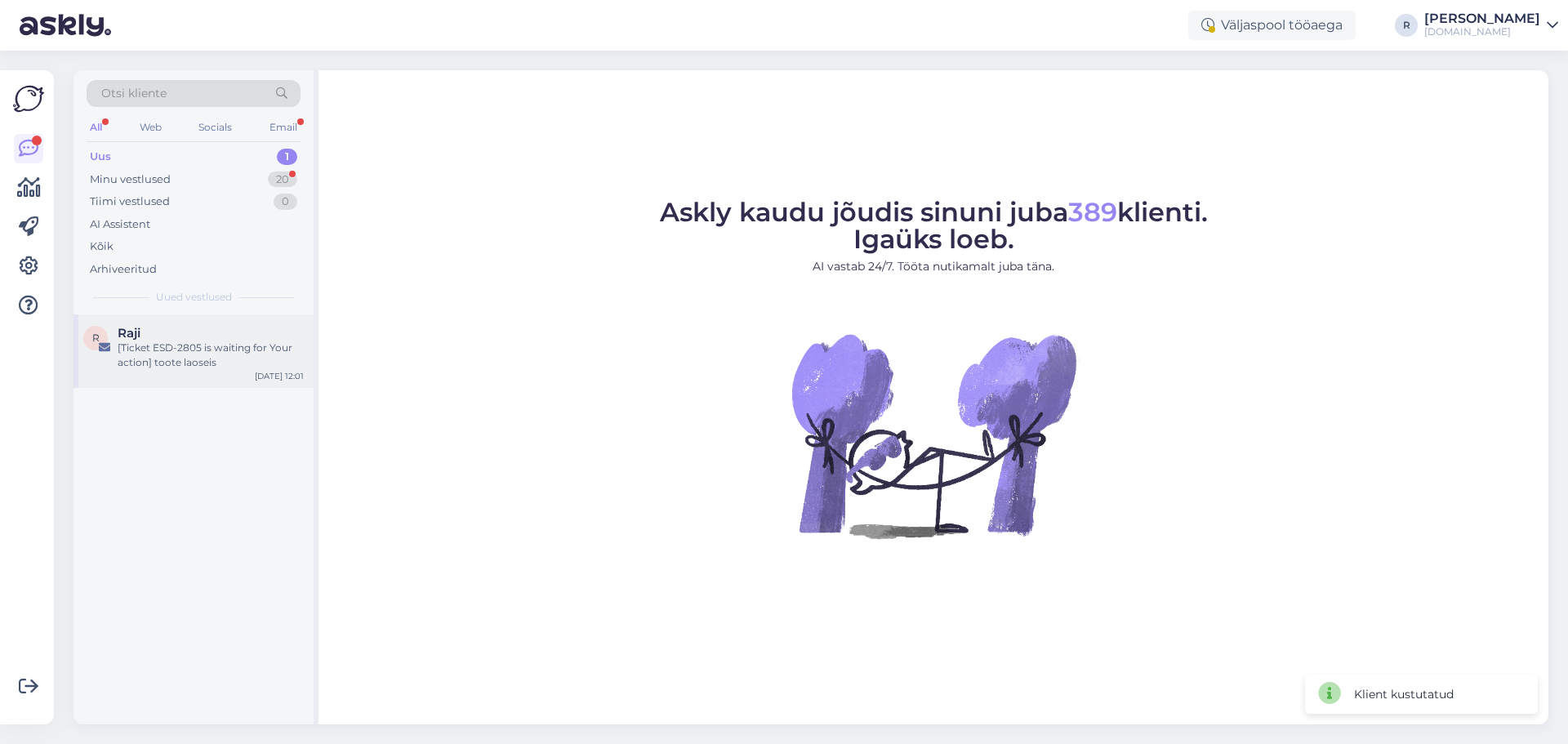
click at [187, 352] on div "[Ticket ESD-2805 is waiting for Your action] toote laoseis" at bounding box center [210, 354] width 186 height 29
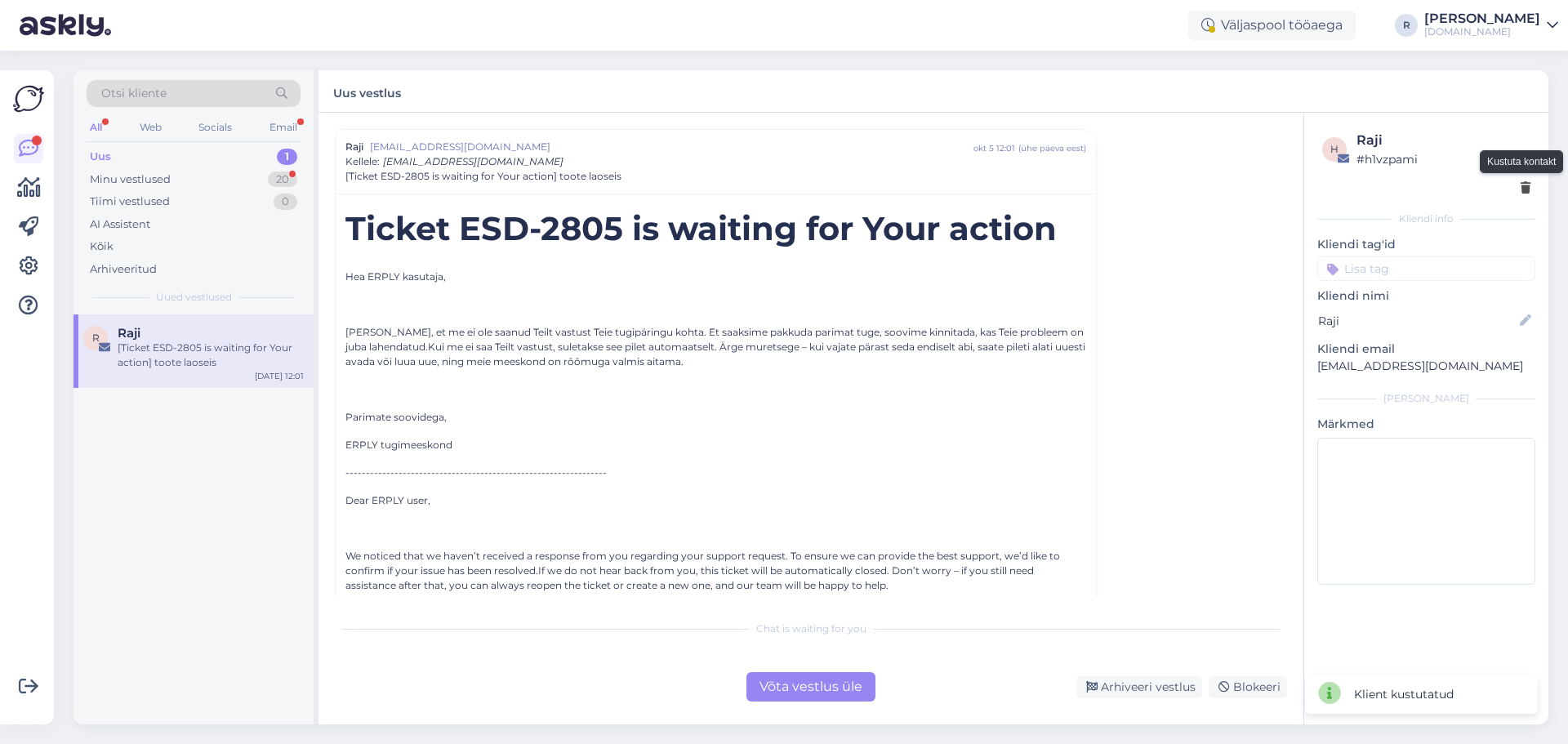
click at [1522, 191] on icon at bounding box center [1525, 189] width 9 height 11
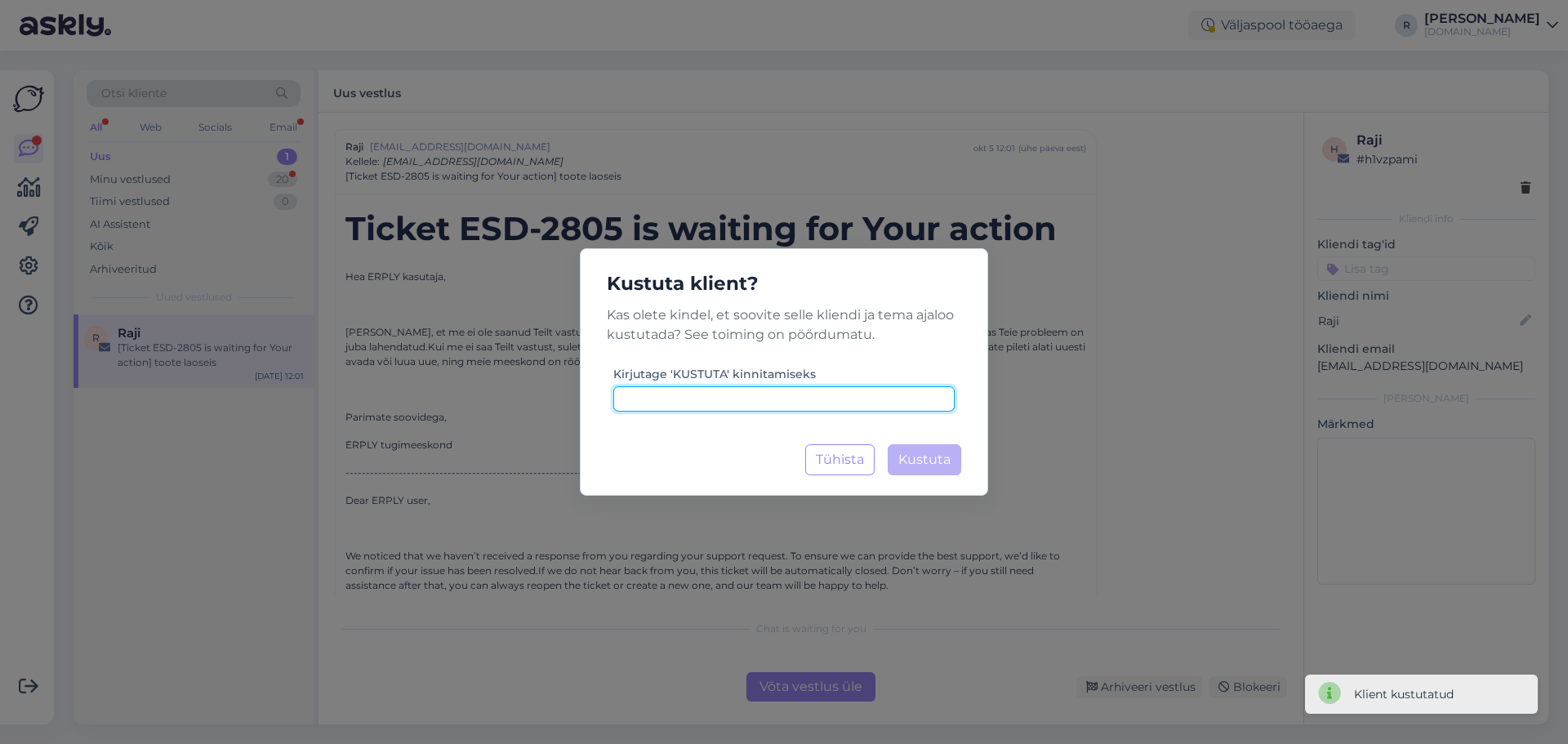
click at [760, 394] on input at bounding box center [784, 398] width 341 height 26
drag, startPoint x: 651, startPoint y: 396, endPoint x: 653, endPoint y: 427, distance: 31.1
click at [651, 401] on input "kusttua" at bounding box center [784, 398] width 341 height 26
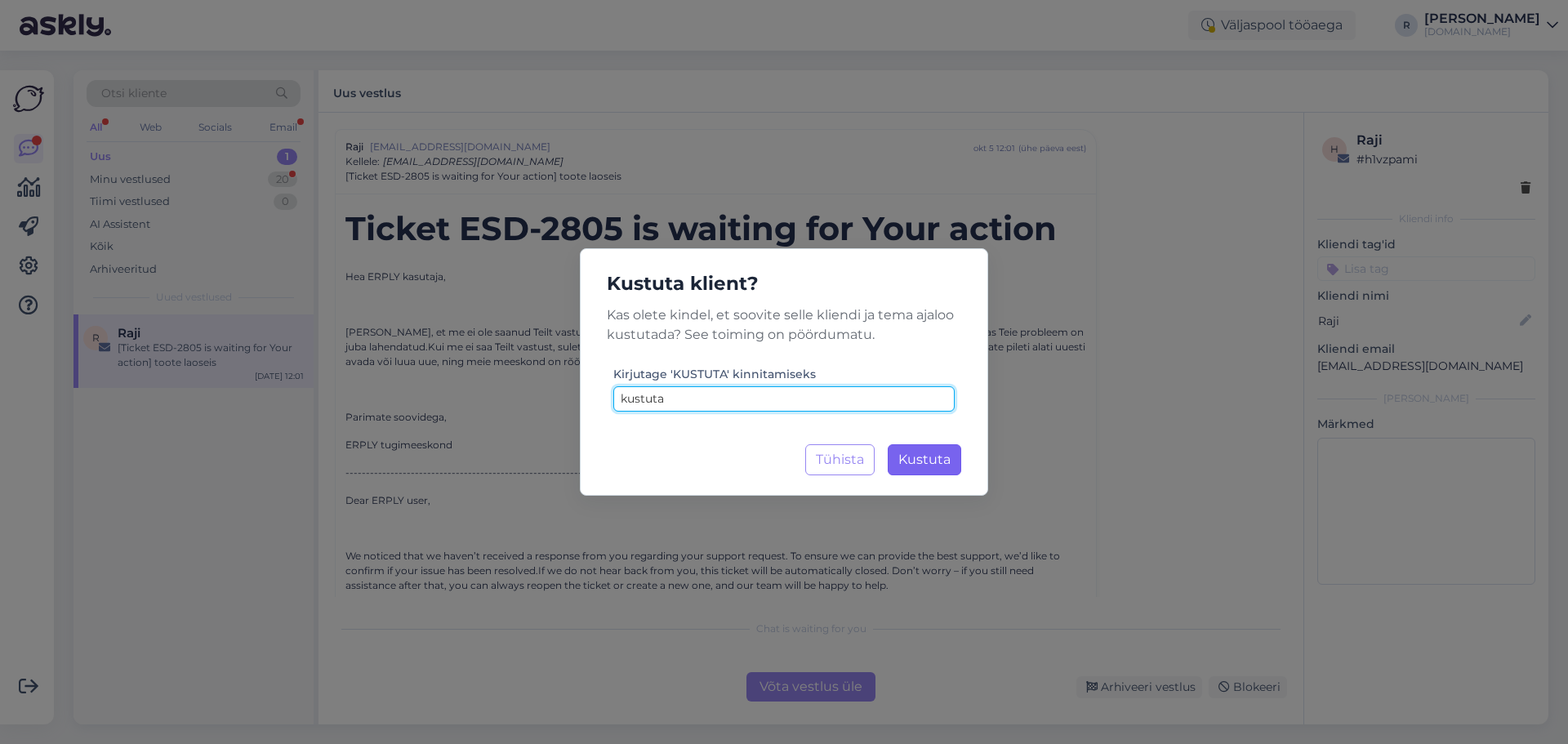
type input "kustuta"
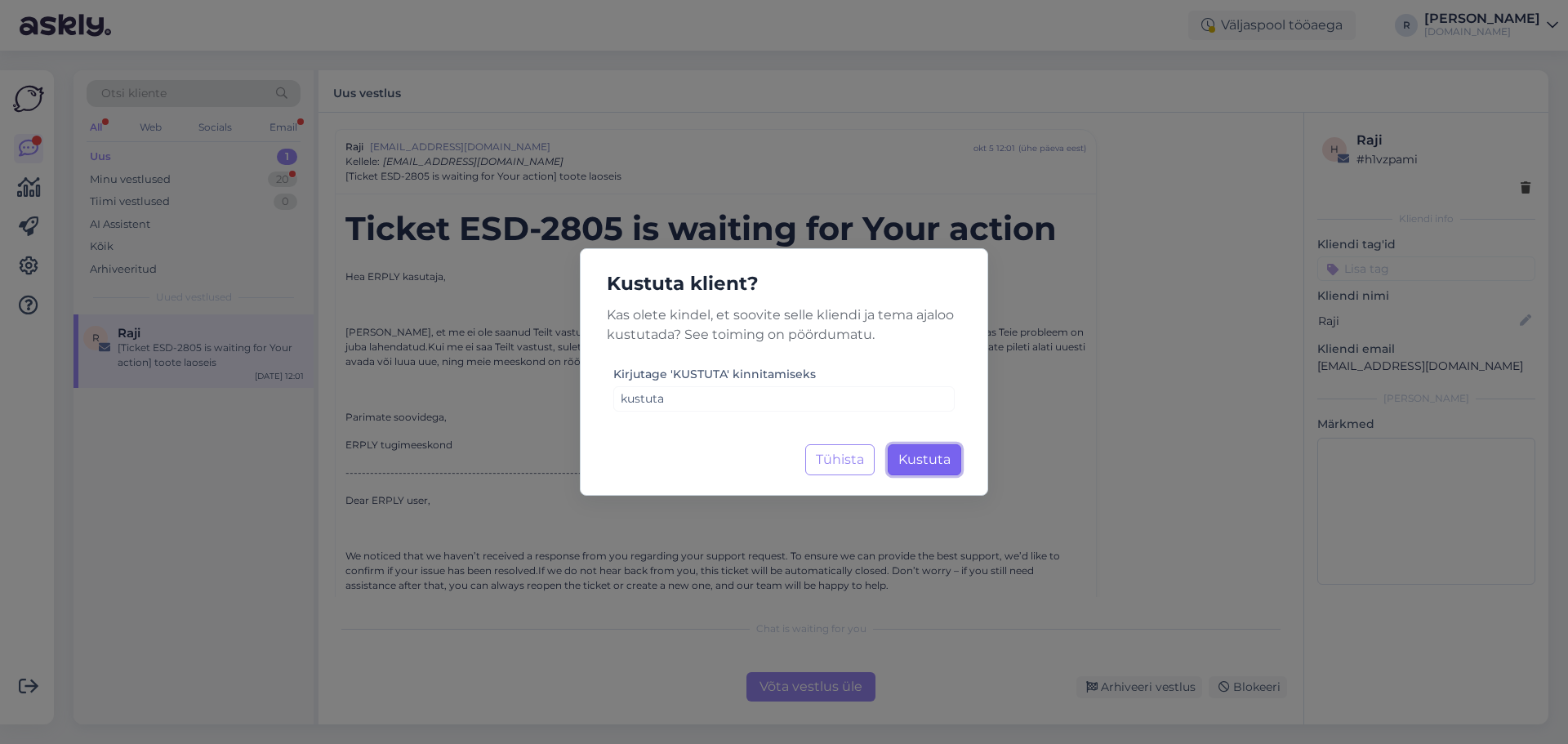
click at [919, 451] on span "Kustuta" at bounding box center [923, 459] width 52 height 15
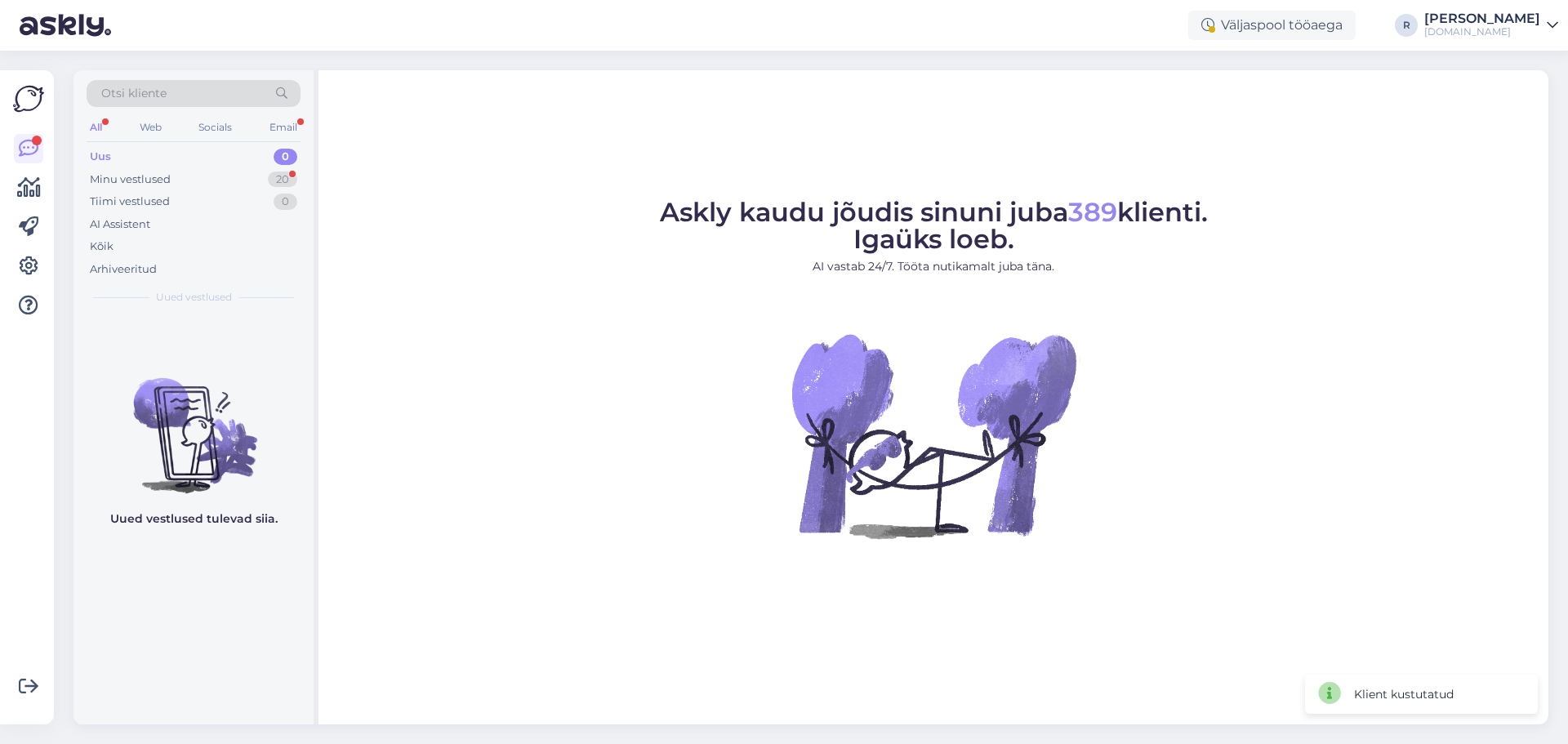
click at [106, 129] on div "All Web Socials Email" at bounding box center [193, 129] width 214 height 26
click at [97, 123] on div "All" at bounding box center [96, 127] width 19 height 21
click at [134, 182] on div "Minu vestlused" at bounding box center [130, 179] width 81 height 16
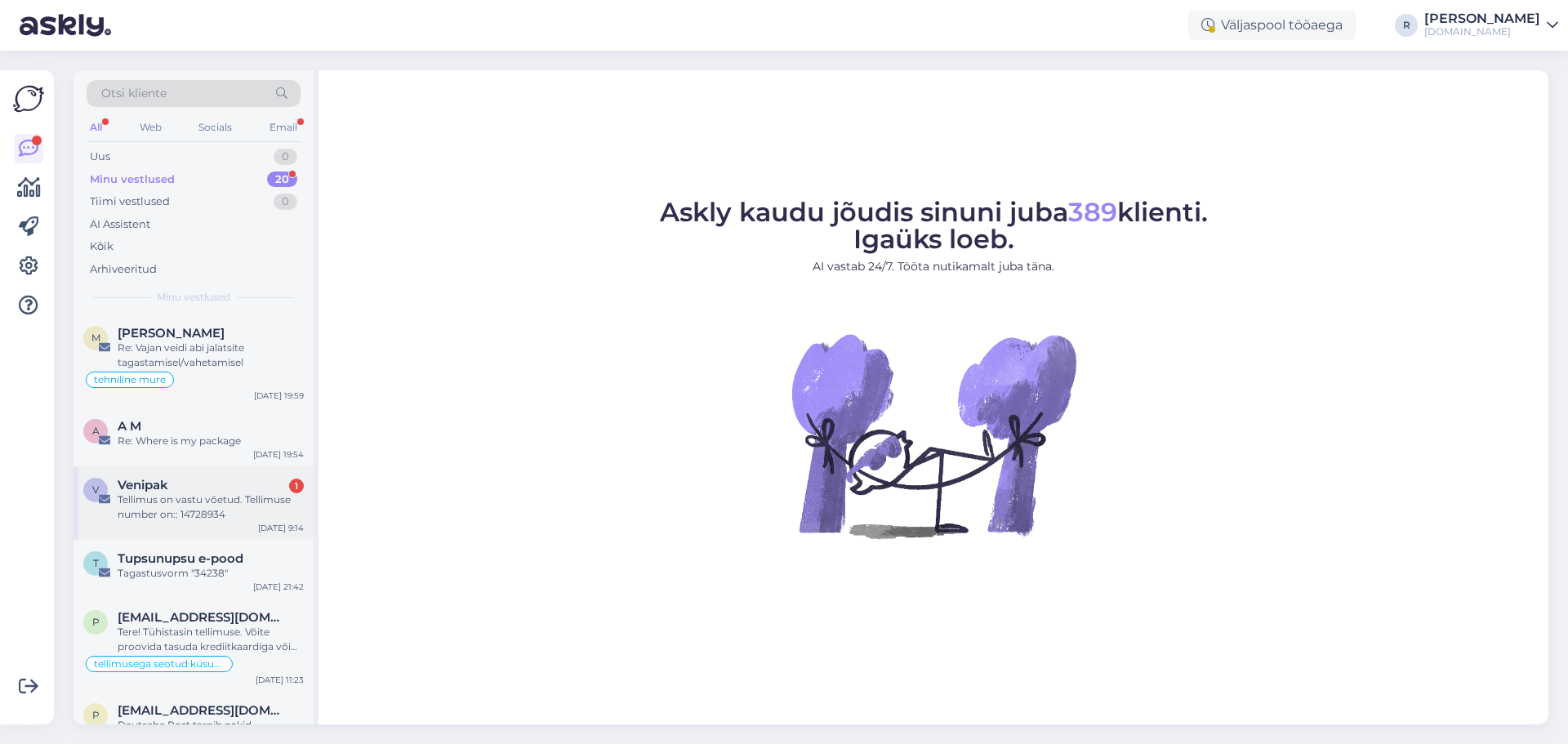
click at [196, 484] on div "Venipak 1" at bounding box center [210, 485] width 186 height 15
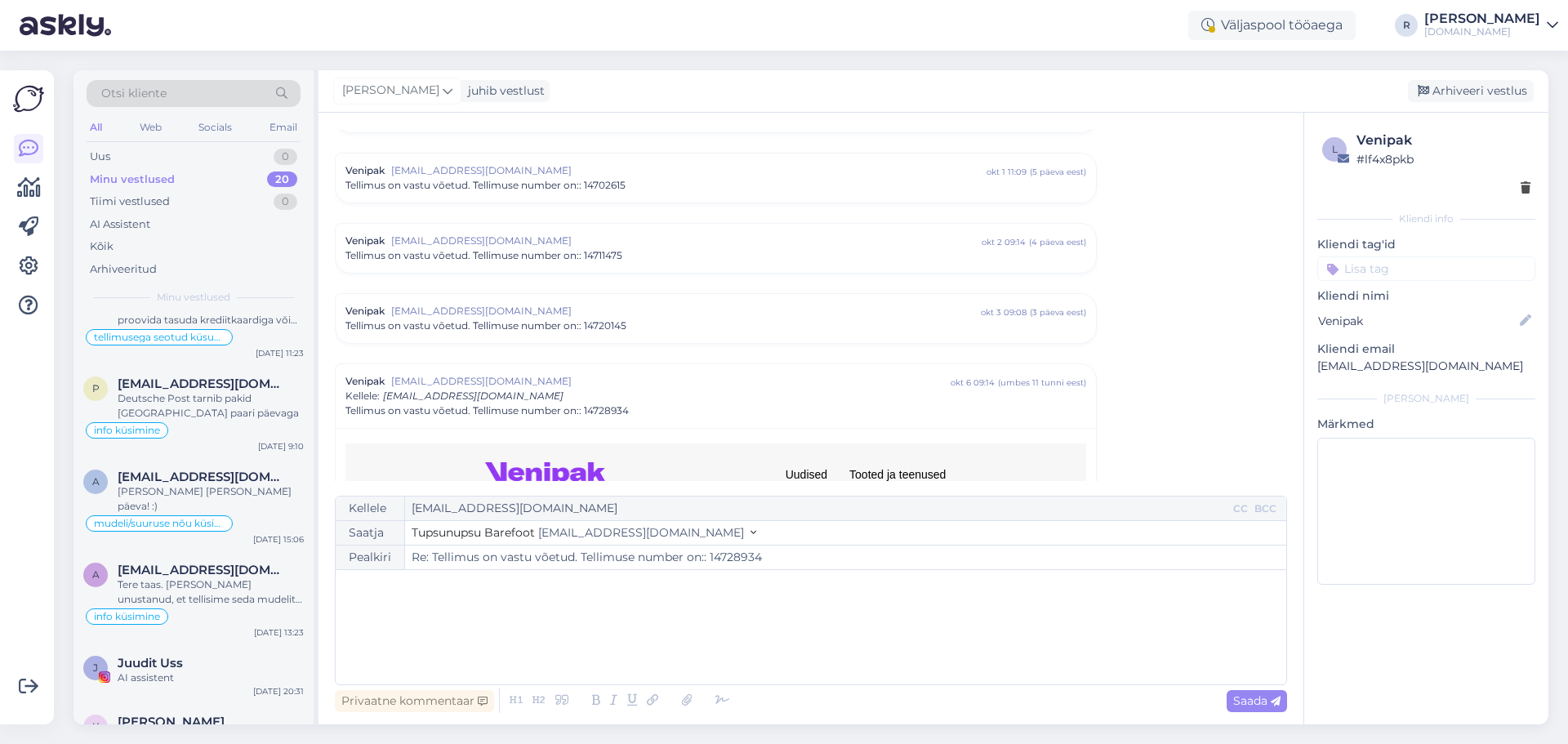
scroll to position [0, 0]
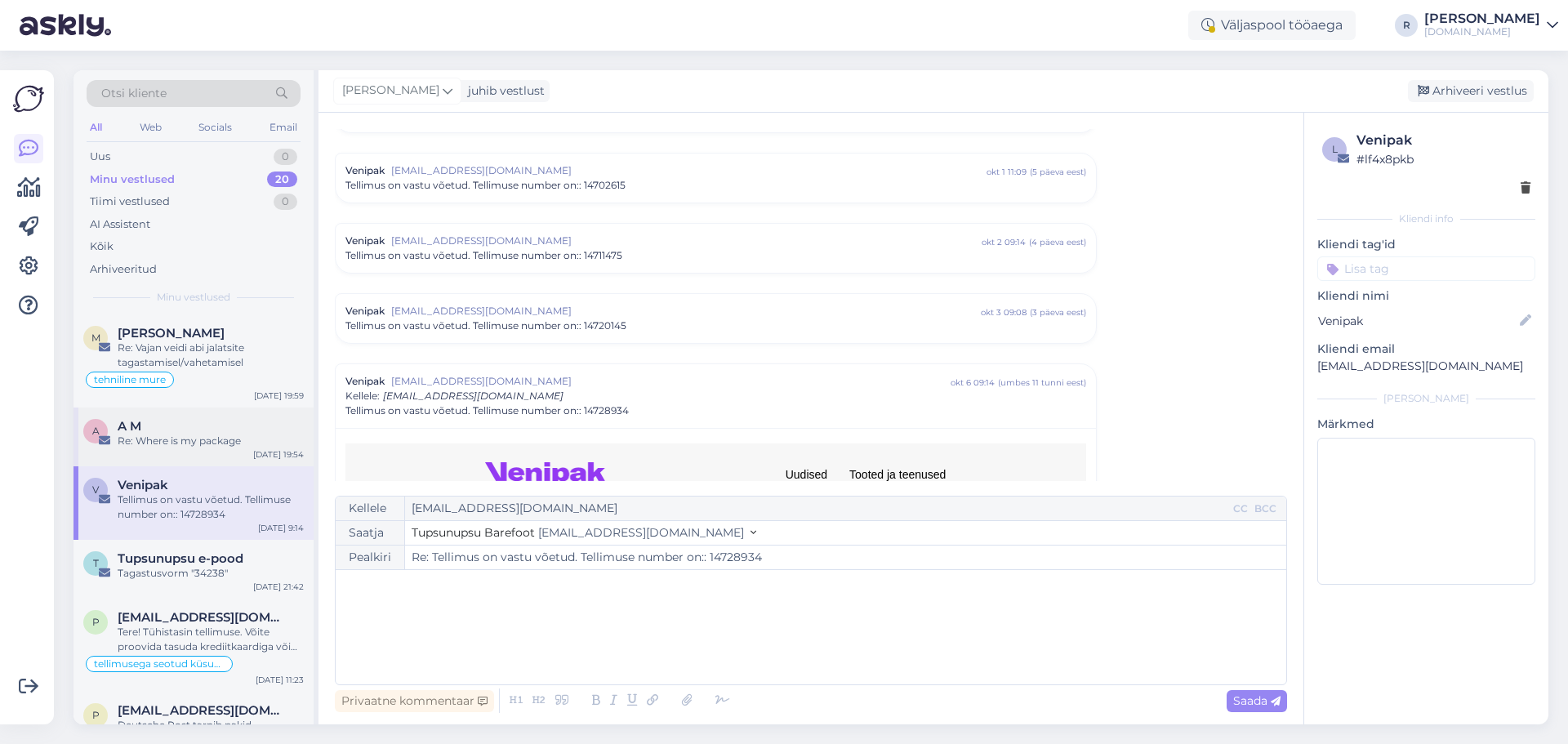
click at [168, 426] on div "A M" at bounding box center [210, 426] width 186 height 15
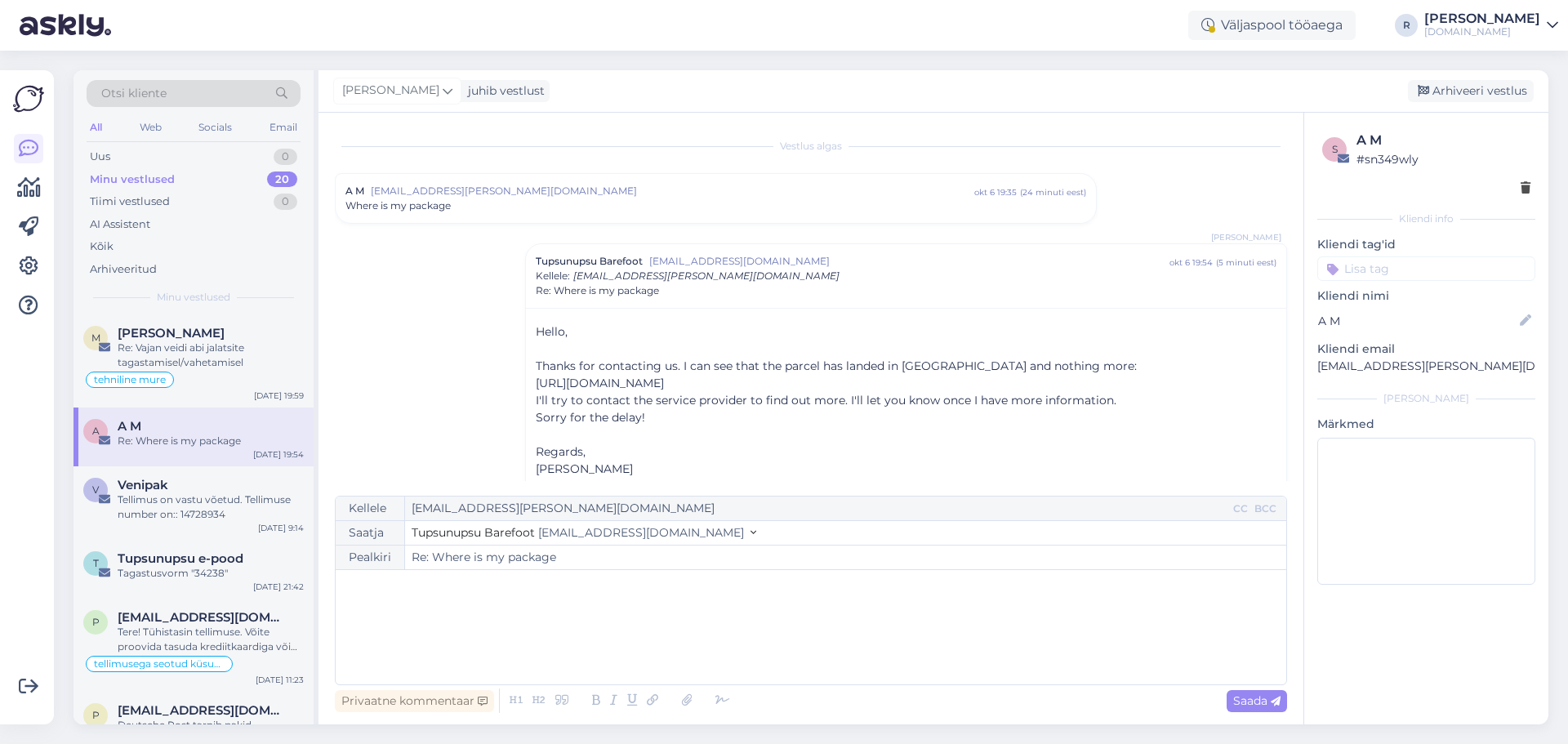
click at [1452, 267] on input at bounding box center [1426, 268] width 218 height 25
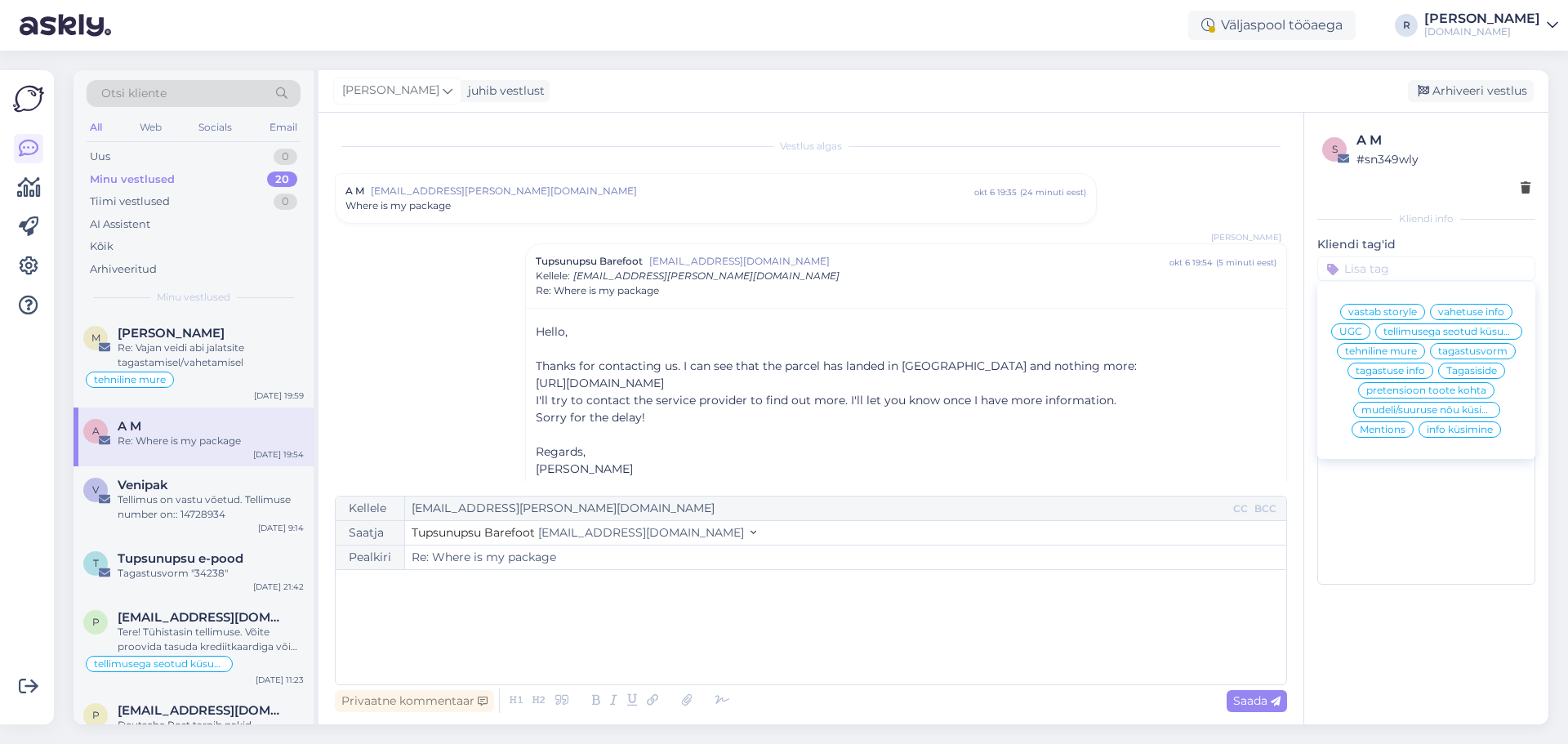
click at [1432, 336] on span "tellimusega seotud küsumus" at bounding box center [1449, 332] width 131 height 9
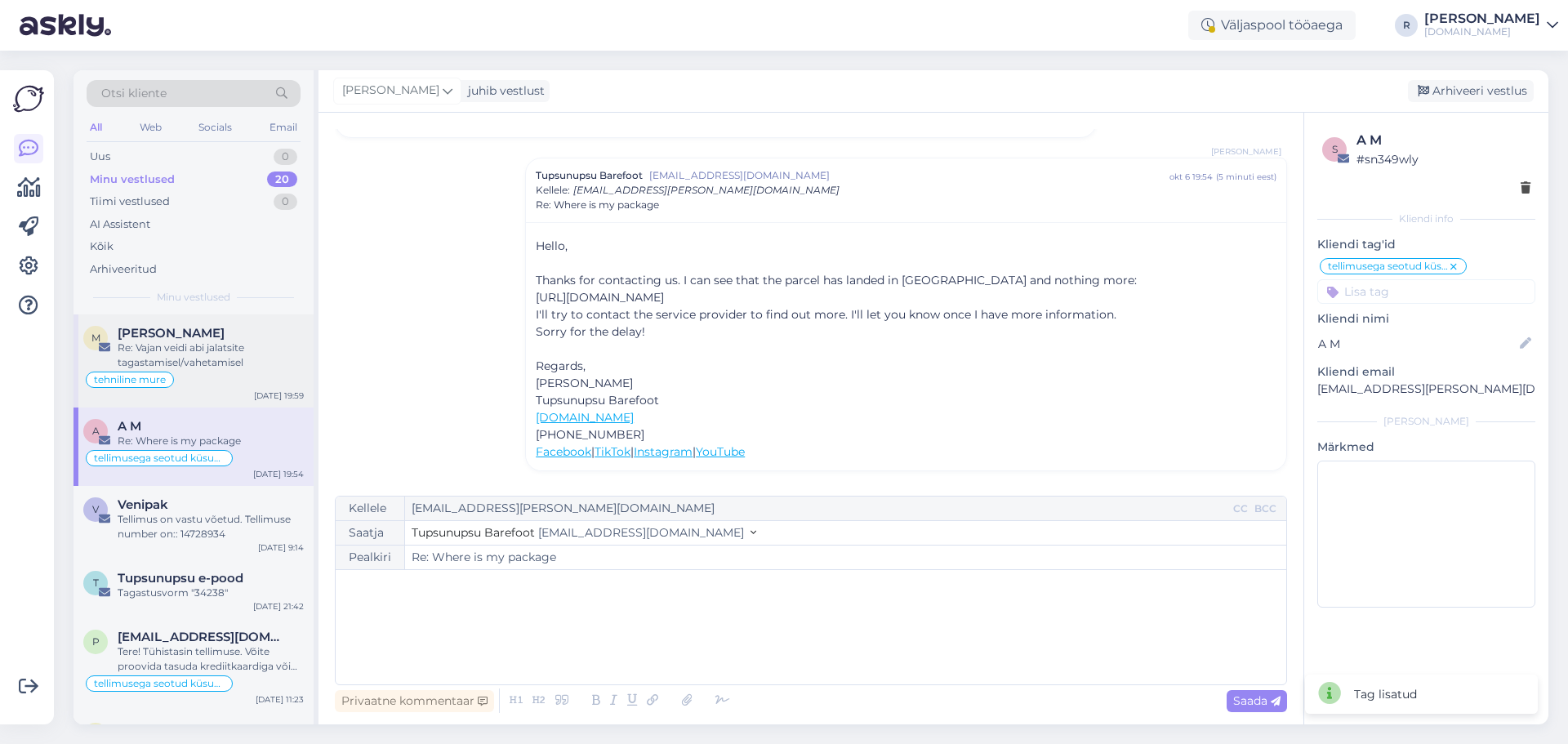
click at [167, 325] on div "M Mai [PERSON_NAME] Re: Vajan veidi abi jalatsite tagastamisel/vahetamisel tehn…" at bounding box center [193, 361] width 240 height 93
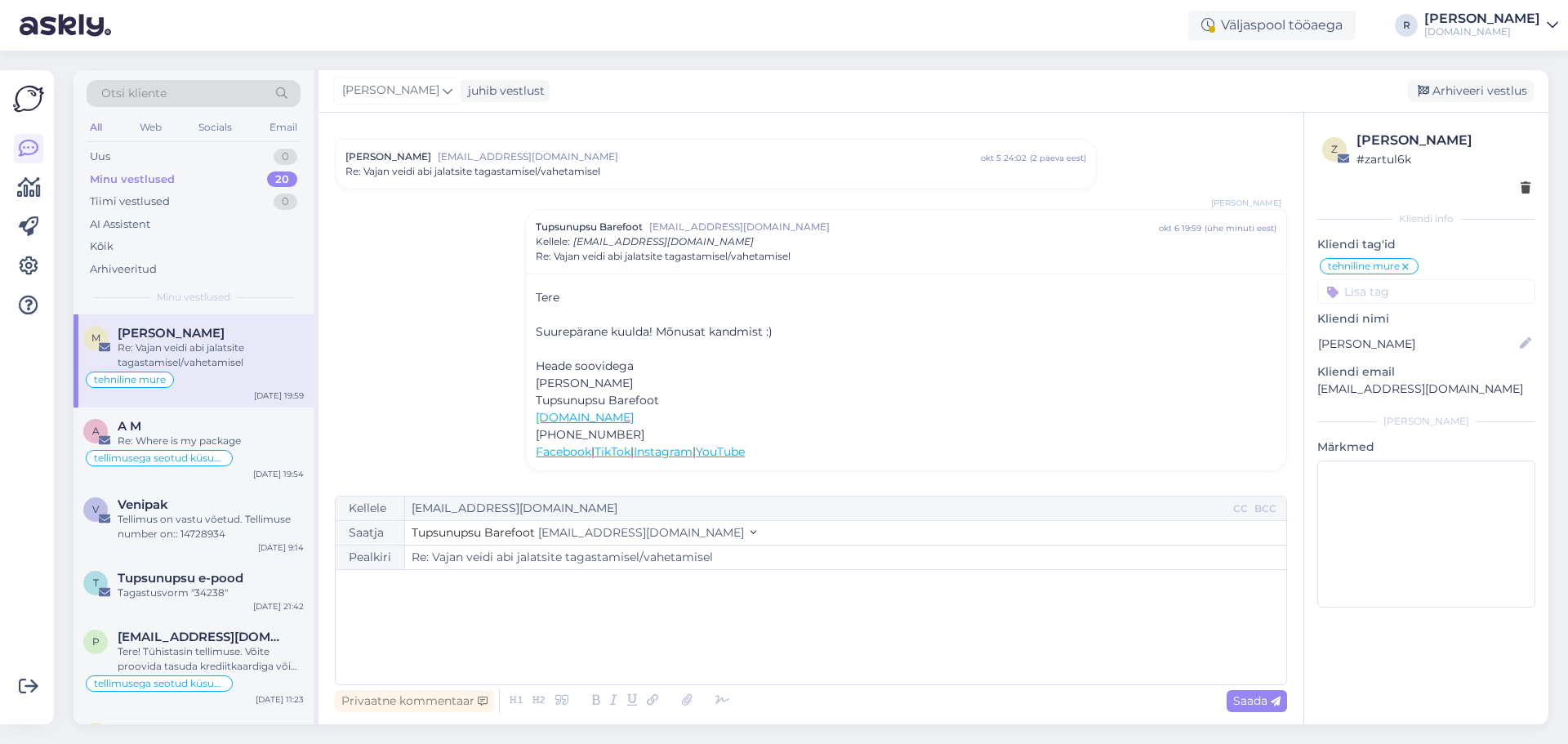
click at [1441, 291] on input at bounding box center [1426, 292] width 218 height 25
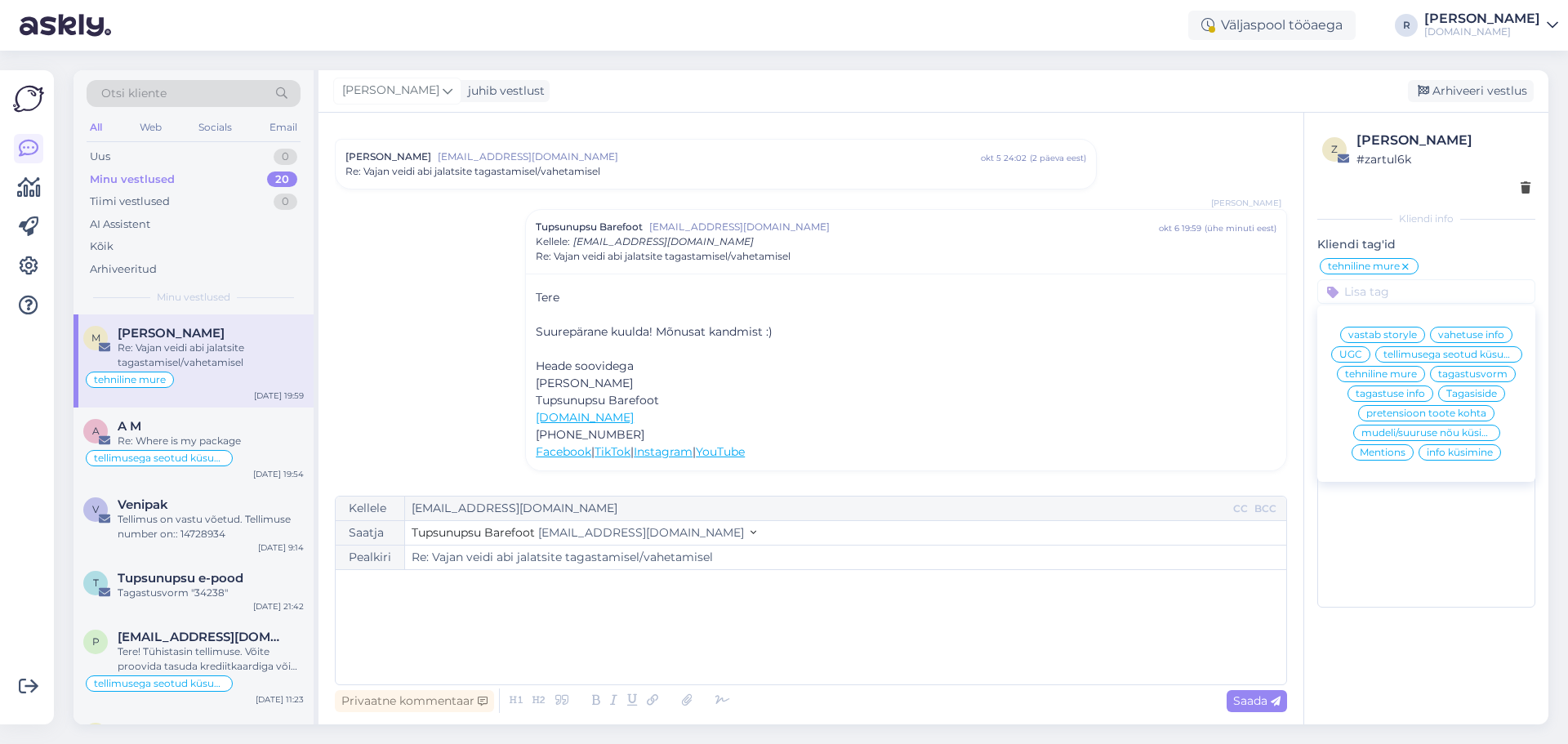
click at [1471, 396] on span "Tagasiside" at bounding box center [1470, 393] width 50 height 9
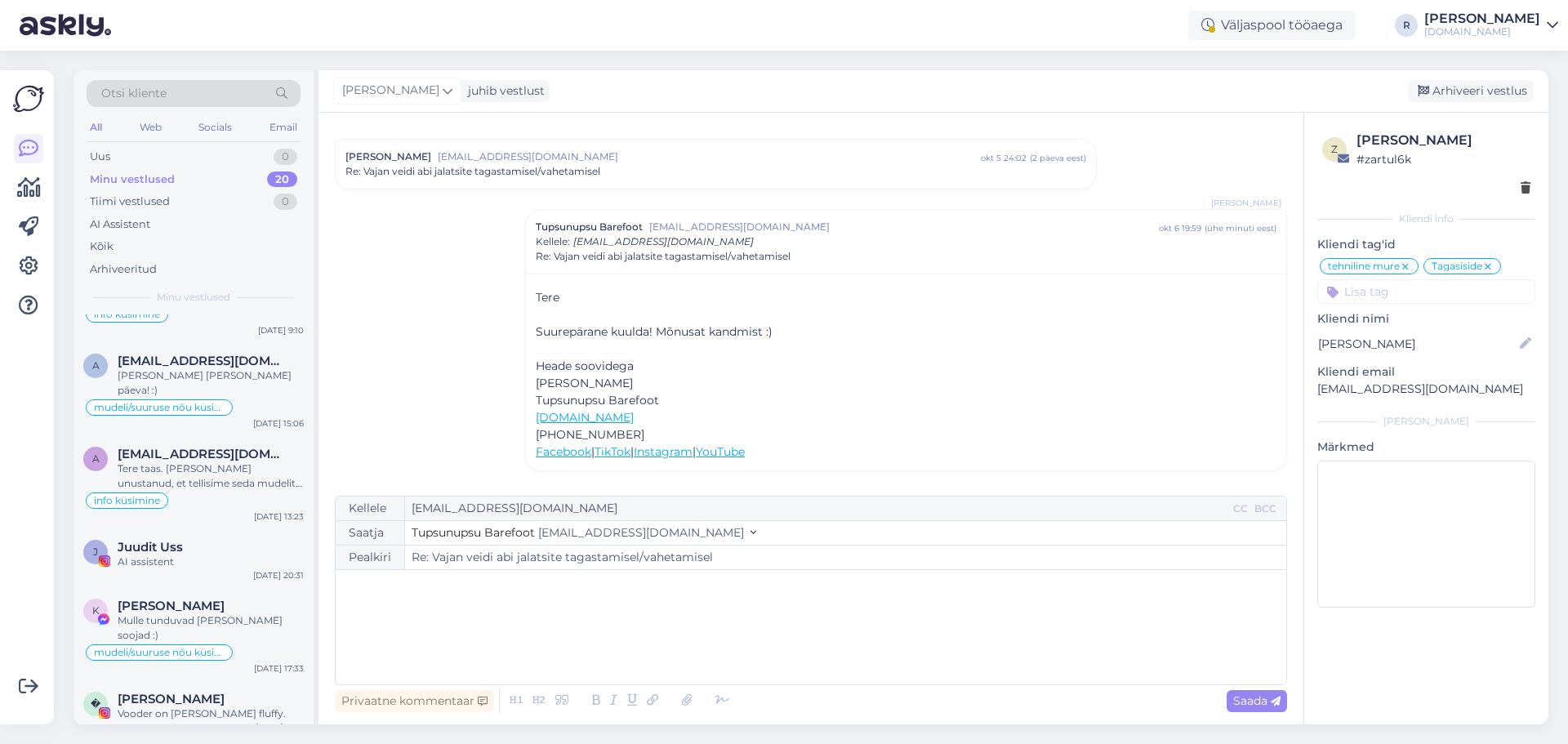
scroll to position [490, 0]
